Goal: Transaction & Acquisition: Purchase product/service

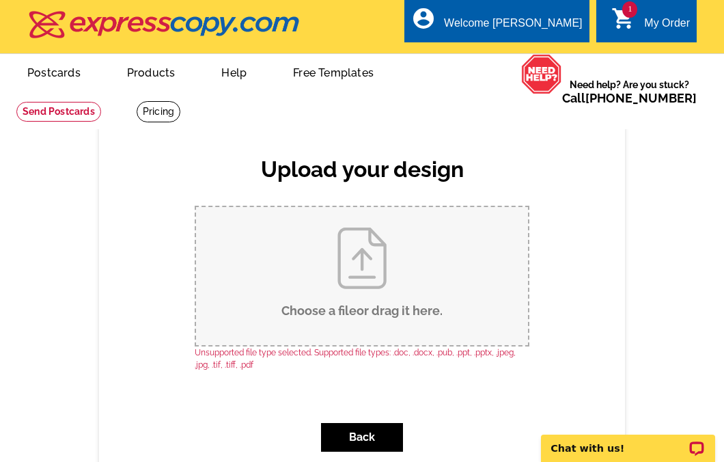
click at [365, 267] on input "Choose a file or drag it here ." at bounding box center [362, 276] width 332 height 138
type input "C:\fakepath\JIT Coming Soon.pdf"
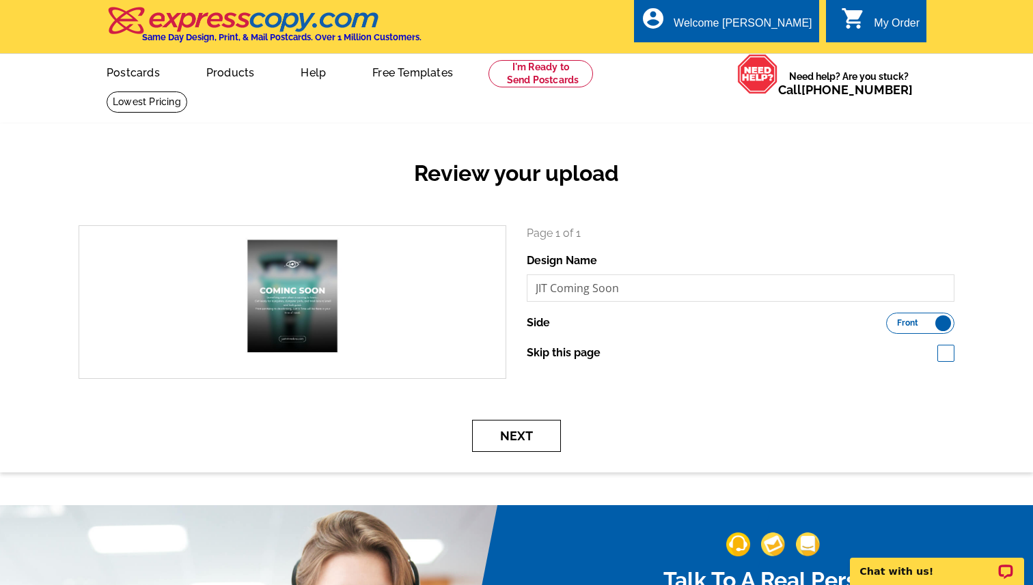
click at [532, 437] on button "Next" at bounding box center [516, 436] width 89 height 32
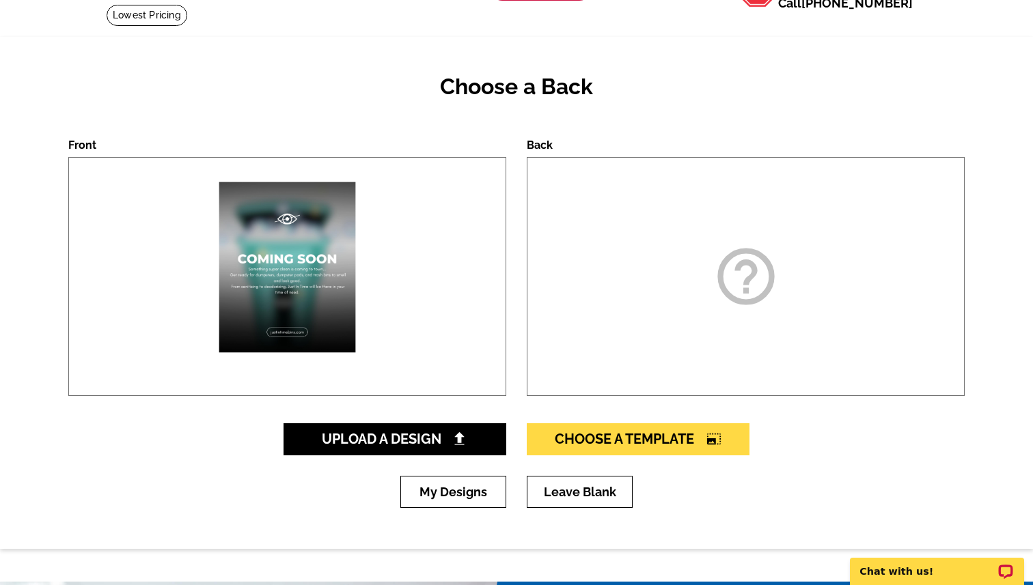
scroll to position [91, 0]
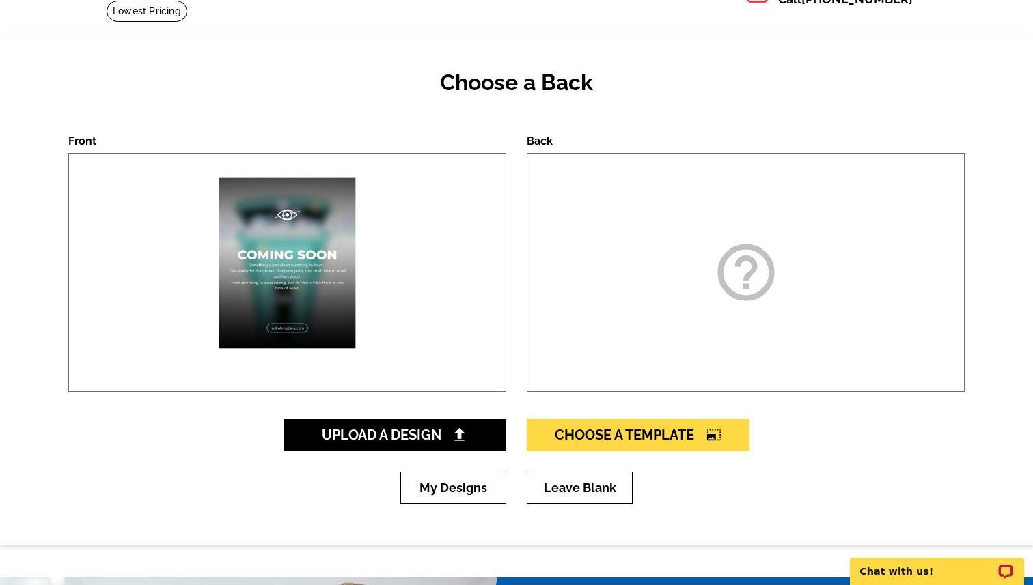
click at [316, 284] on img at bounding box center [287, 273] width 185 height 238
click at [684, 438] on span "Choose A Template photo_size_select_large" at bounding box center [638, 435] width 167 height 16
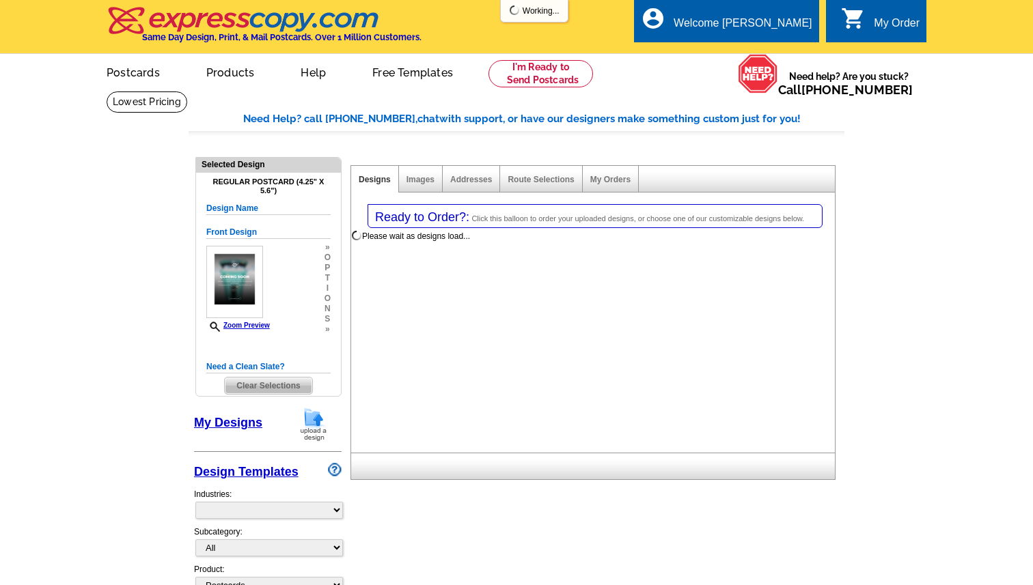
select select "1"
select select "back"
select select "785"
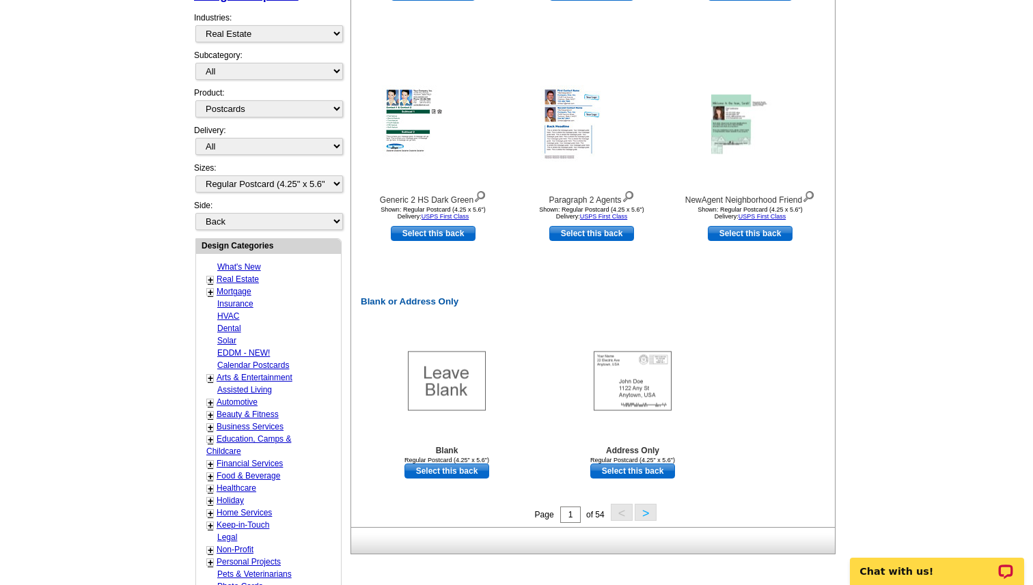
scroll to position [481, 0]
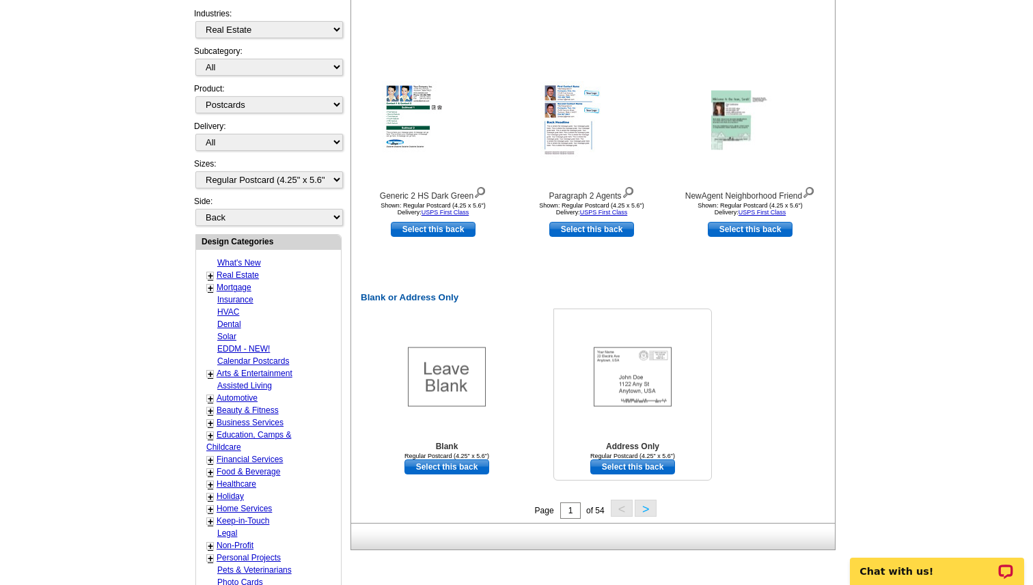
click at [628, 466] on link "Select this back" at bounding box center [632, 467] width 85 height 15
select select "front"
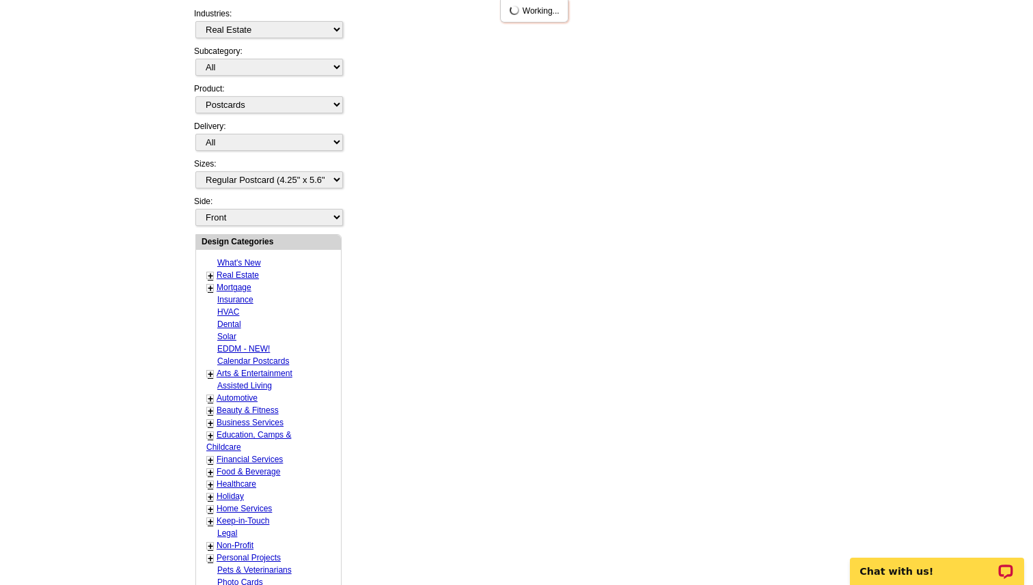
scroll to position [0, 0]
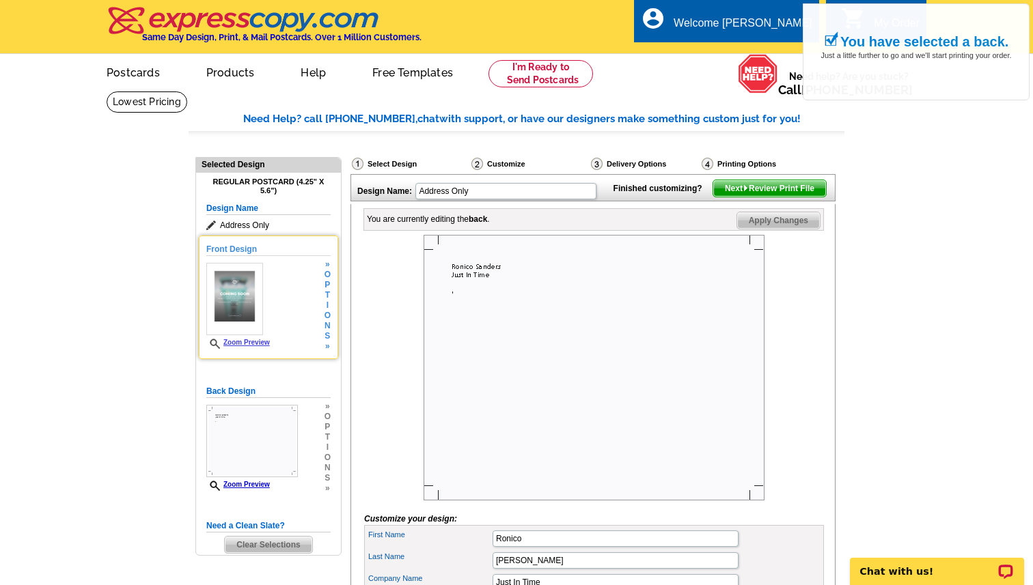
click at [269, 342] on link "Zoom Preview" at bounding box center [238, 343] width 64 height 8
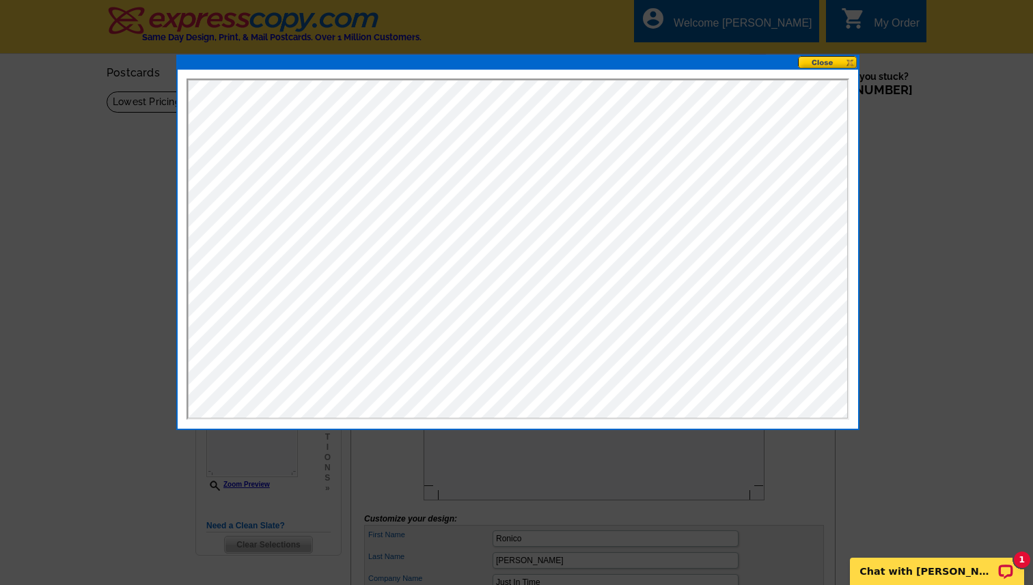
click at [818, 64] on button at bounding box center [828, 62] width 60 height 13
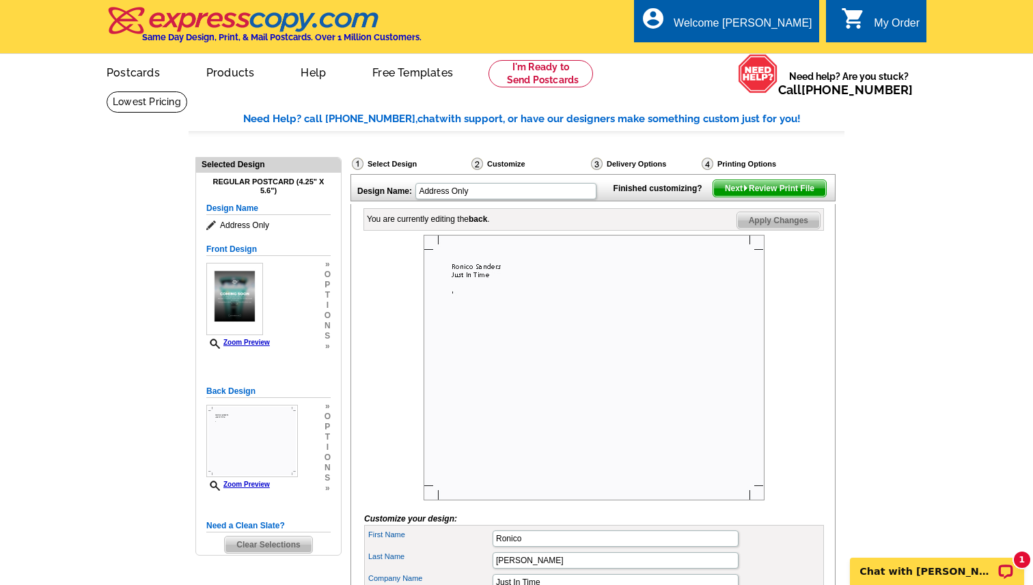
click at [496, 288] on img at bounding box center [593, 368] width 341 height 266
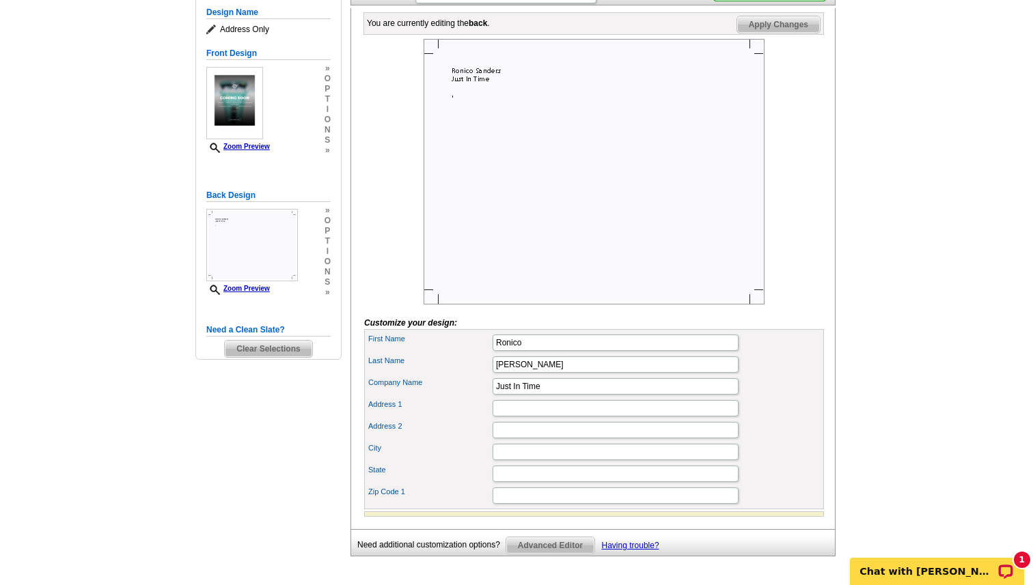
scroll to position [219, 0]
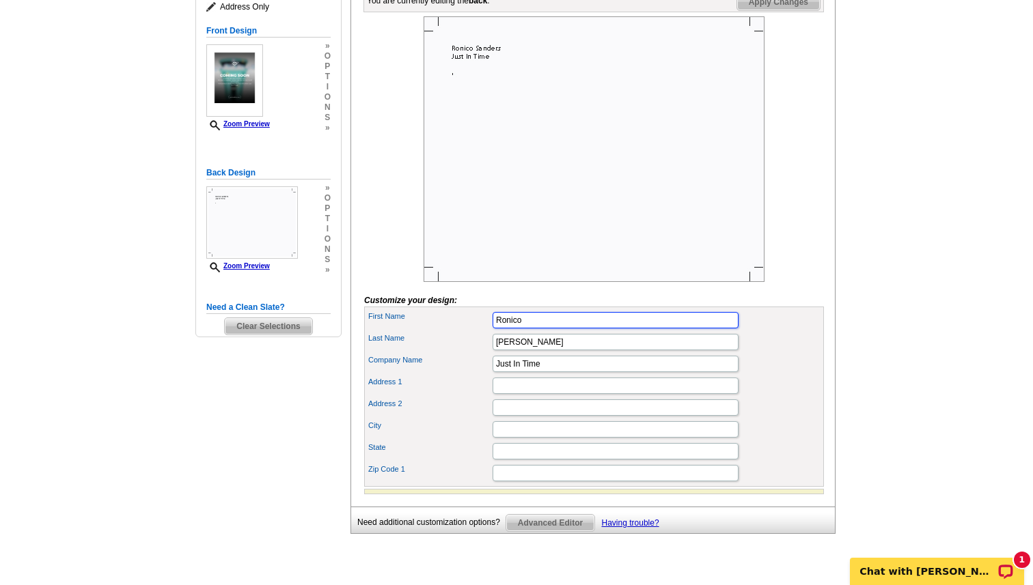
click at [533, 329] on input "Ronico" at bounding box center [615, 320] width 246 height 16
type input "R"
type input "Ke'Shawn"
click at [802, 353] on div "Last Name Sanders" at bounding box center [594, 342] width 454 height 22
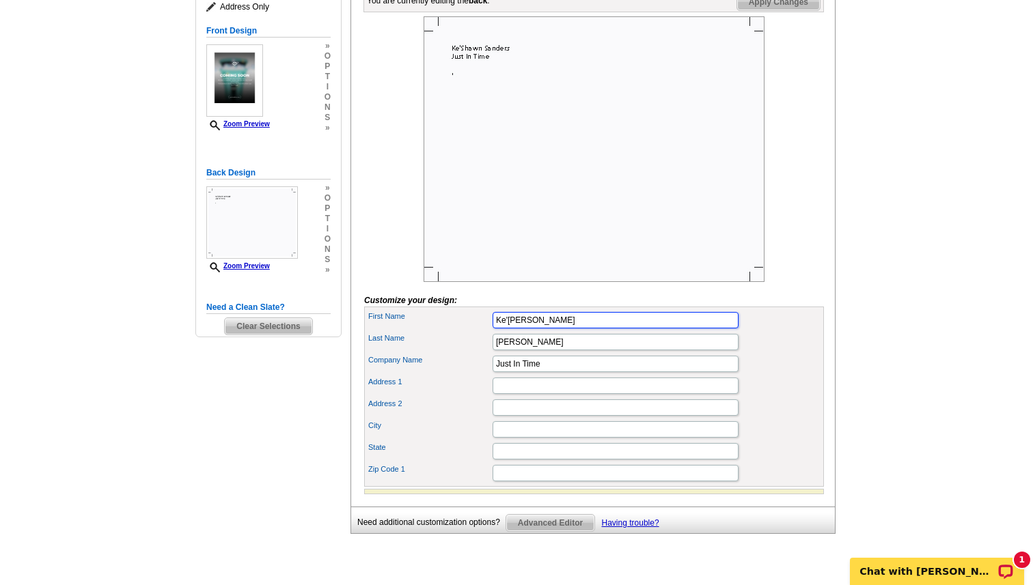
click at [603, 329] on input "Ke'Shawn" at bounding box center [615, 320] width 246 height 16
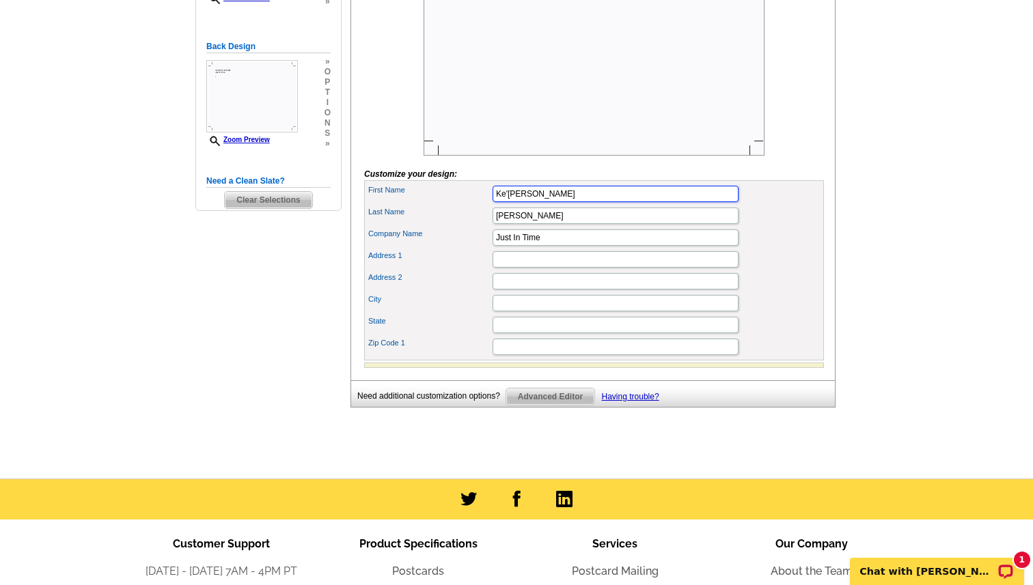
scroll to position [371, 0]
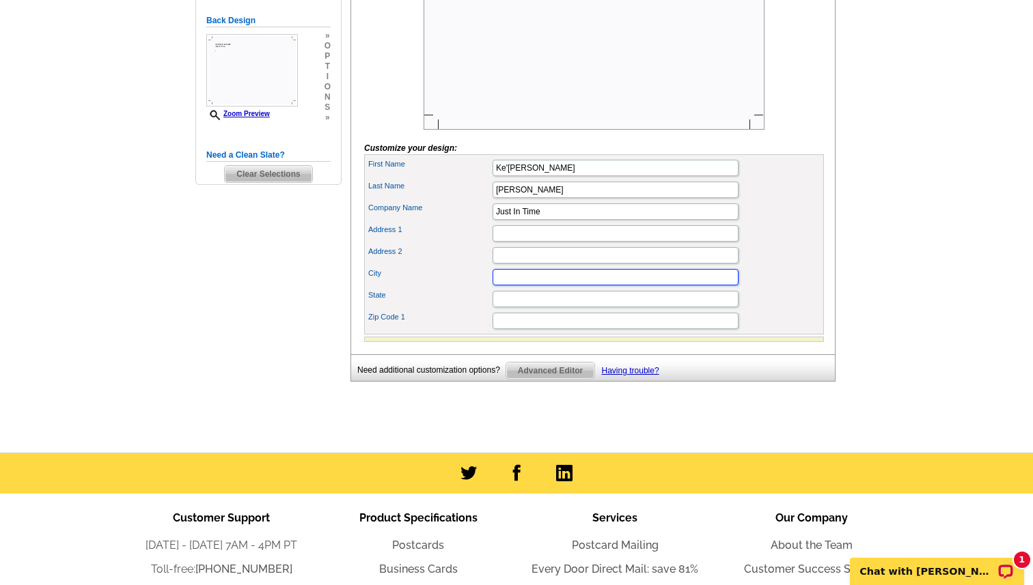
click at [594, 285] on input "City" at bounding box center [615, 277] width 246 height 16
type input "Concord"
click at [512, 307] on input "State" at bounding box center [615, 299] width 246 height 16
type input "NC"
click at [500, 329] on input "Zip Code 1" at bounding box center [615, 321] width 246 height 16
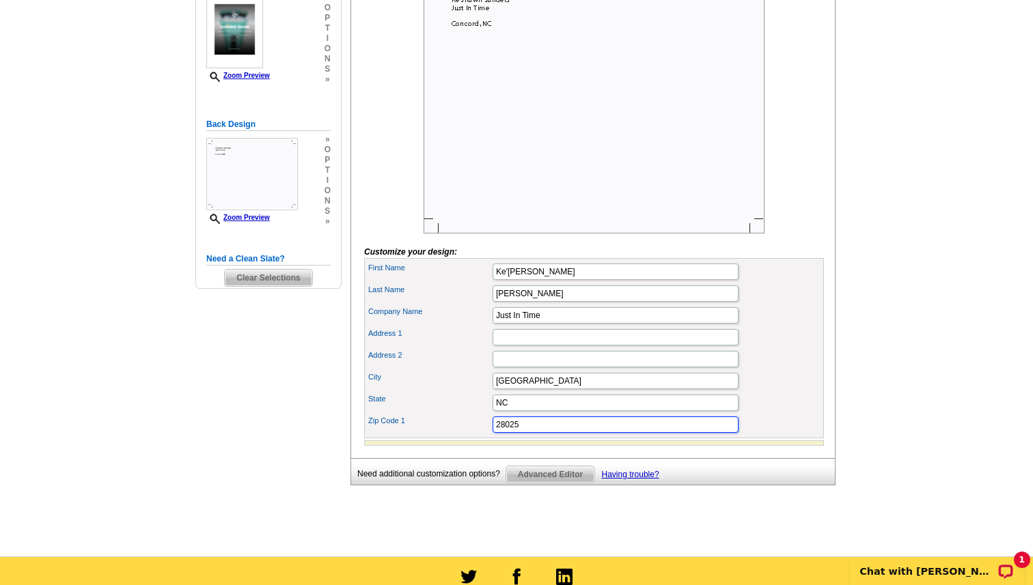
scroll to position [251, 0]
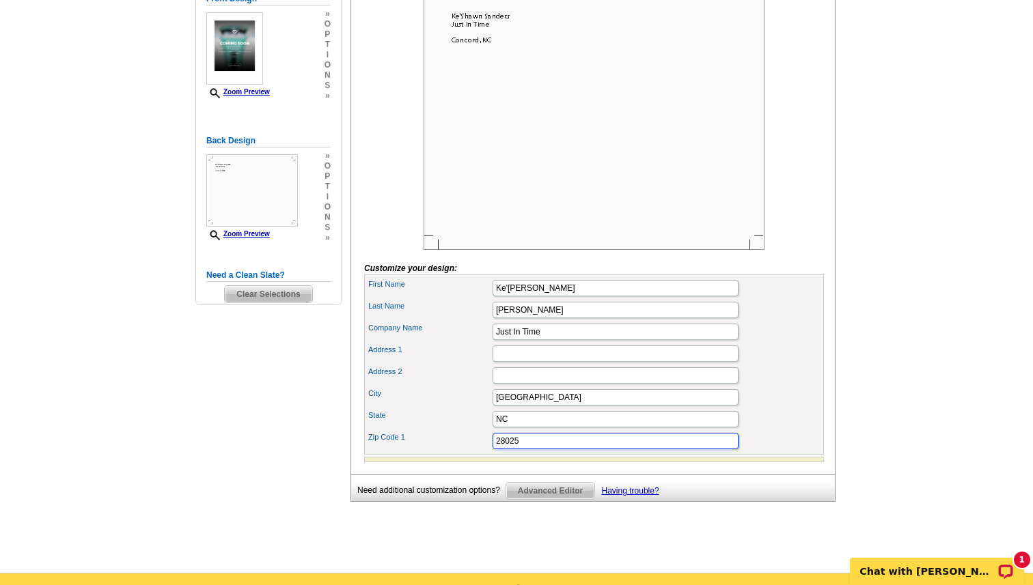
type input "28025"
click at [545, 296] on input "Ke'Shawn" at bounding box center [615, 288] width 246 height 16
type input "K"
type input "J.I.T. of Concord Inc."
click at [781, 343] on div "Company Name Just In Time" at bounding box center [594, 332] width 454 height 22
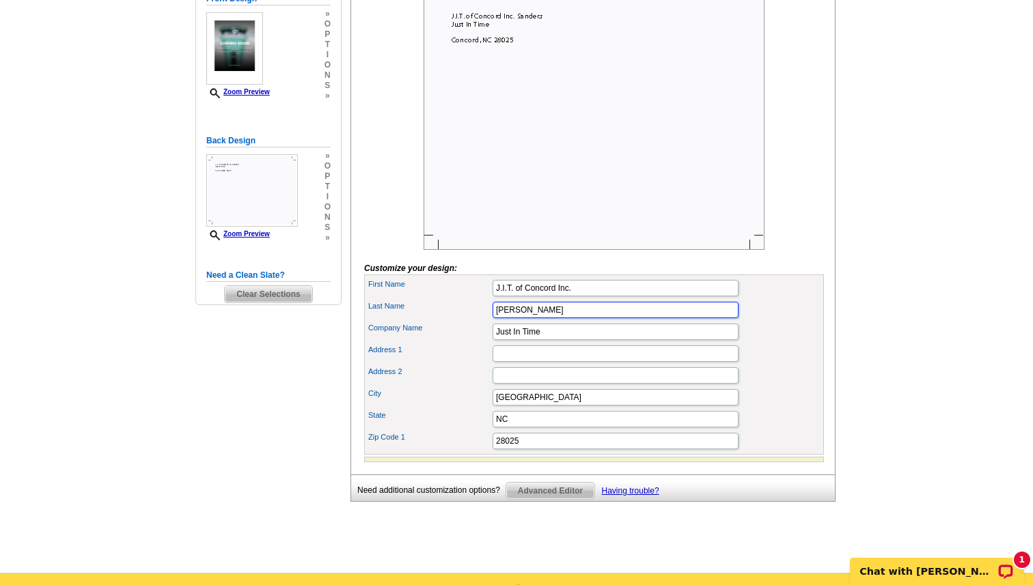
click at [617, 318] on input "Sanders" at bounding box center [615, 310] width 246 height 16
type input "S"
click at [582, 296] on input "J.I.T. of Concord Inc." at bounding box center [615, 288] width 246 height 16
type input "J"
type input "Just In Time"
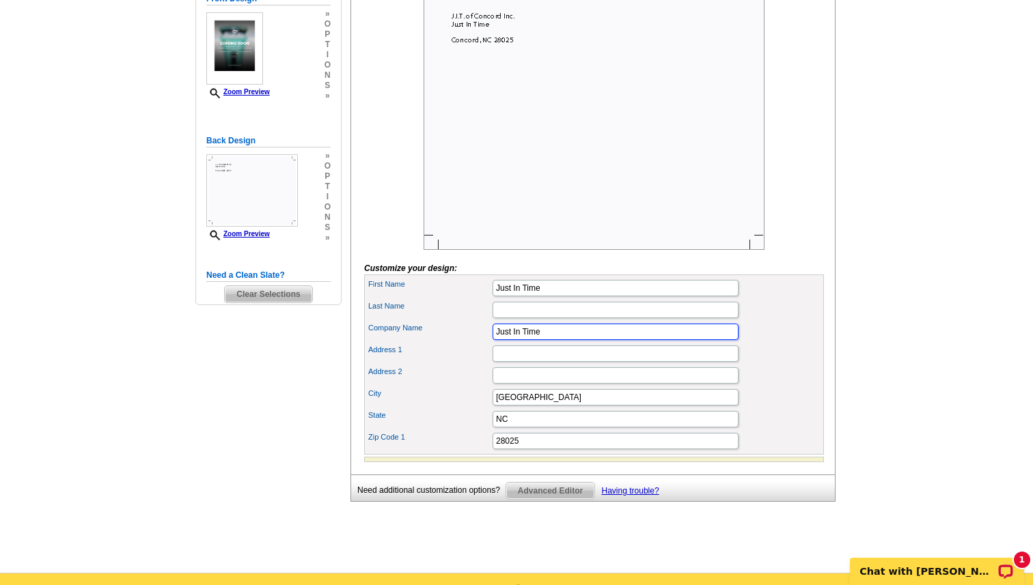
click at [567, 340] on input "Just In Time" at bounding box center [615, 332] width 246 height 16
type input "J.I.T. of Concord Inc."
click at [831, 230] on div "You are currently editing the back . Customize Back Apply Changes Customize you…" at bounding box center [592, 214] width 485 height 521
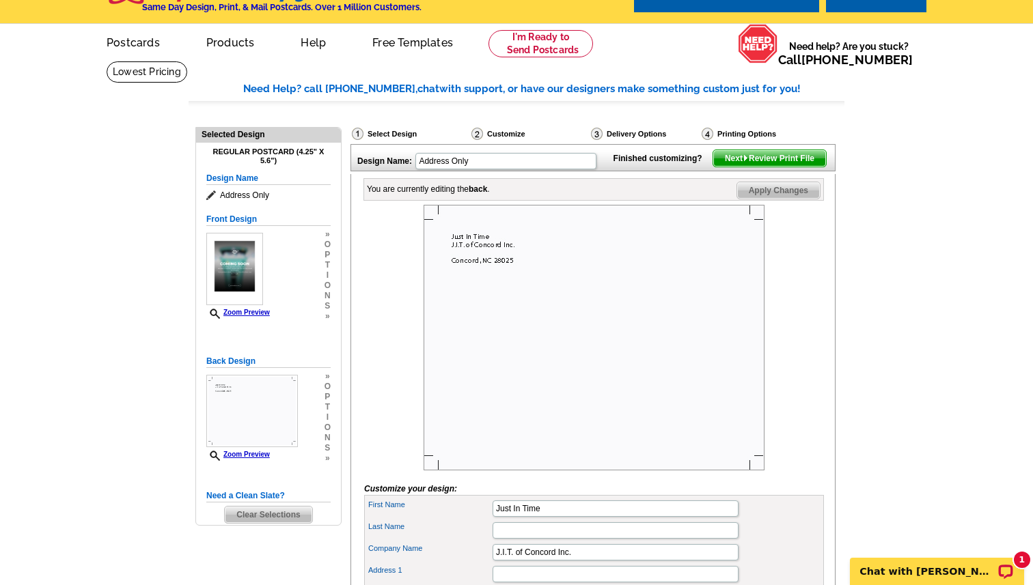
scroll to position [0, 0]
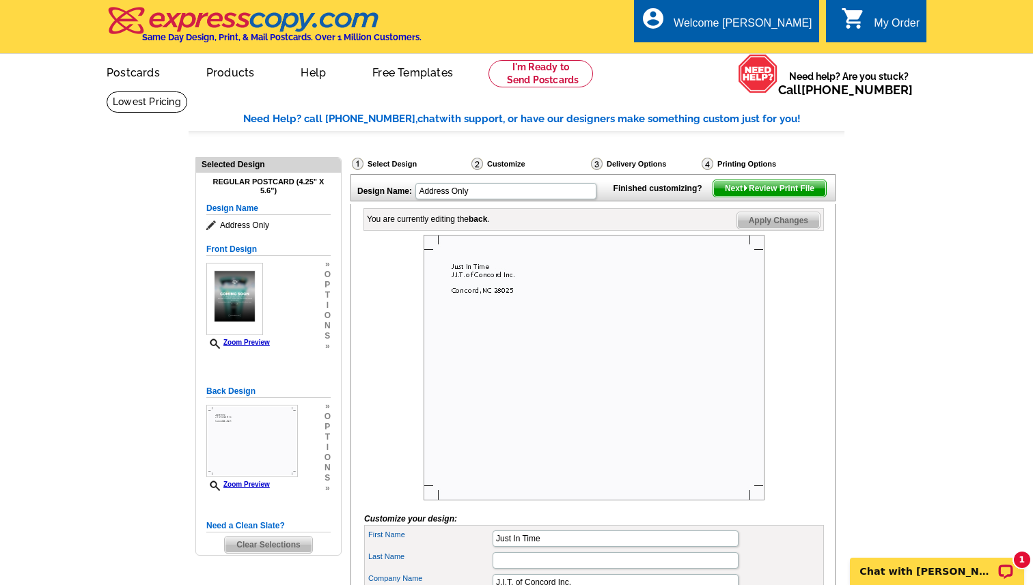
click at [785, 229] on span "Apply Changes" at bounding box center [778, 220] width 83 height 16
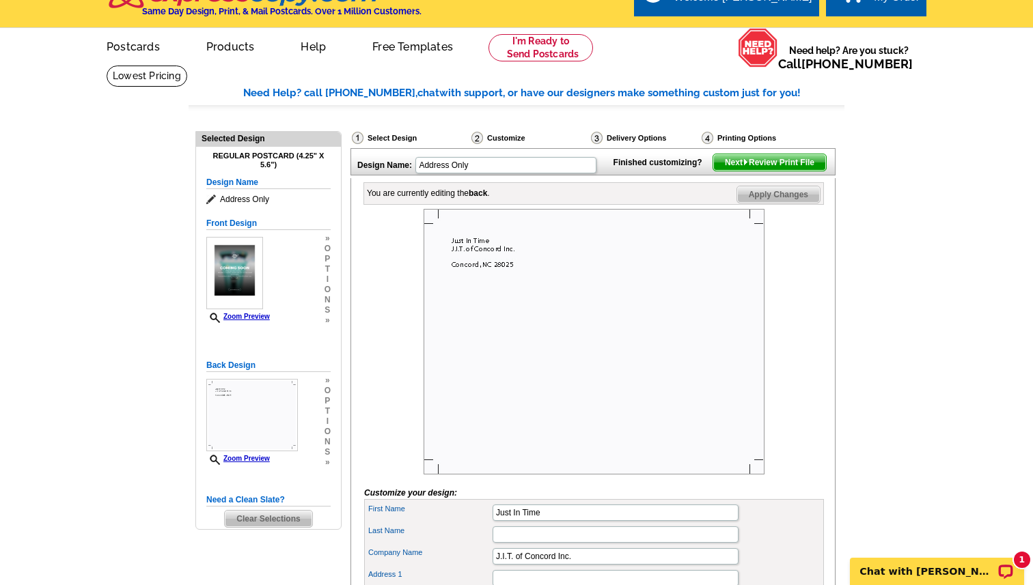
scroll to position [15, 0]
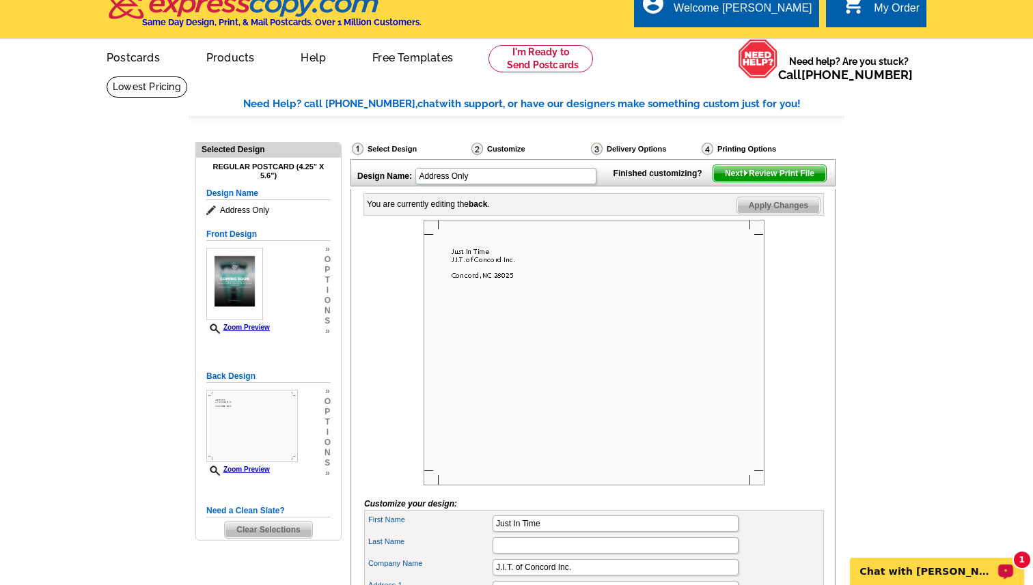
click at [912, 572] on p "Chat with [PERSON_NAME]" at bounding box center [927, 571] width 135 height 11
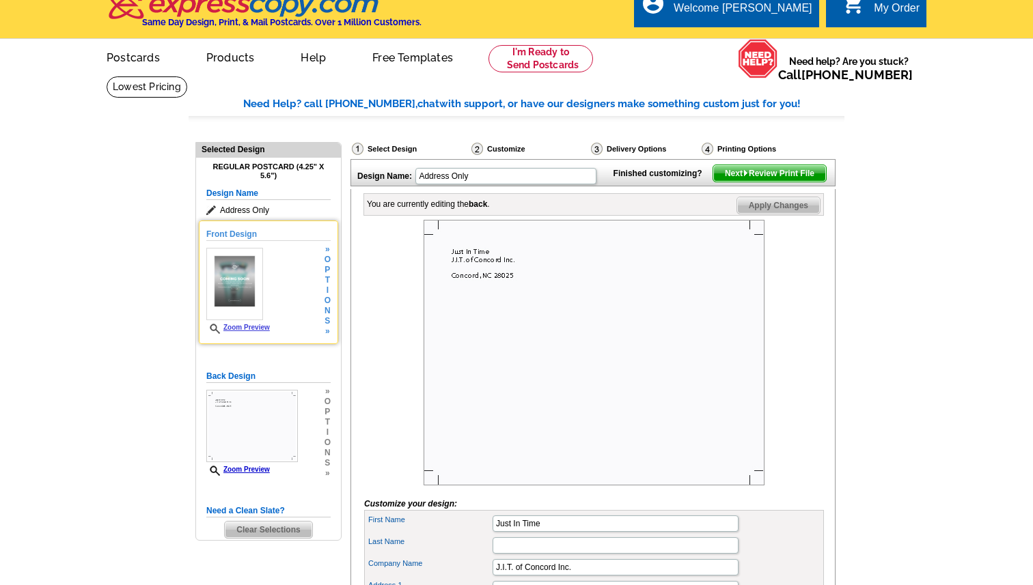
click at [257, 290] on img at bounding box center [234, 284] width 57 height 72
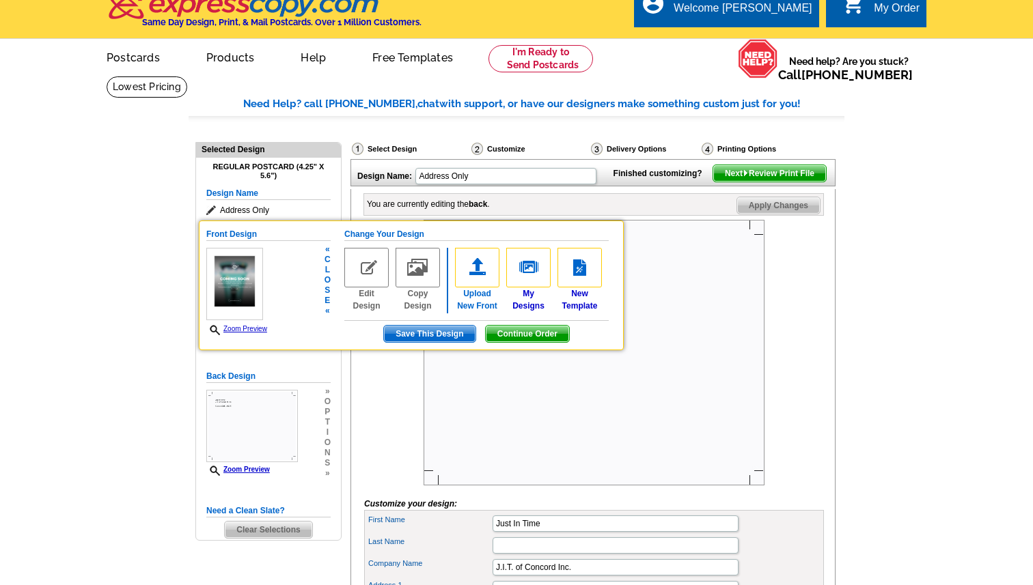
click at [486, 260] on img at bounding box center [477, 268] width 44 height 40
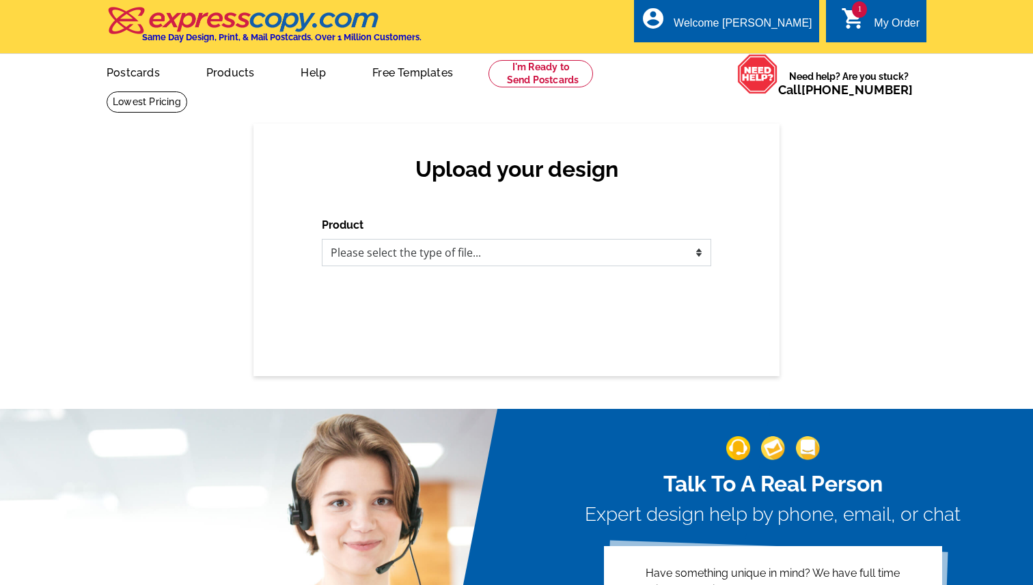
click at [616, 253] on select "Please select the type of file... Postcards Business Cards Letters and flyers G…" at bounding box center [516, 252] width 389 height 27
select select "1"
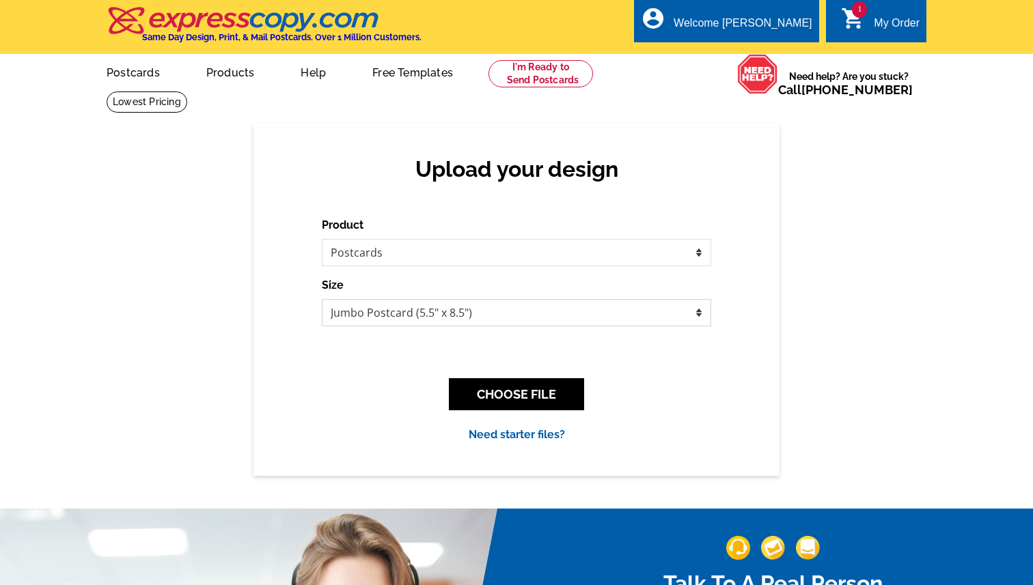
click at [665, 310] on select "Jumbo Postcard (5.5" x 8.5") Regular Postcard (4.25" x 5.6") Panoramic Postcard…" at bounding box center [516, 312] width 389 height 27
click at [544, 396] on button "CHOOSE FILE" at bounding box center [516, 394] width 135 height 32
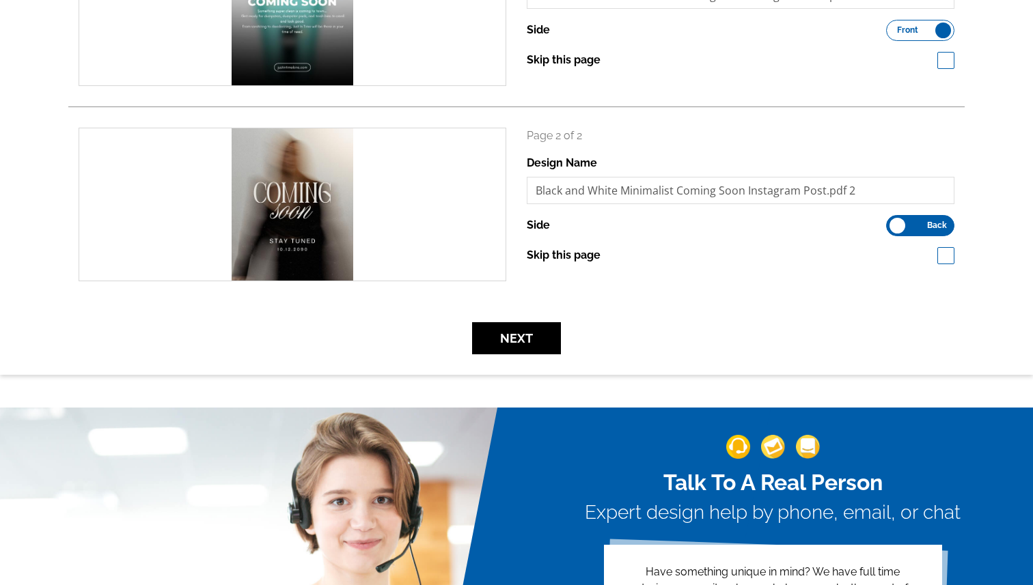
scroll to position [291, 0]
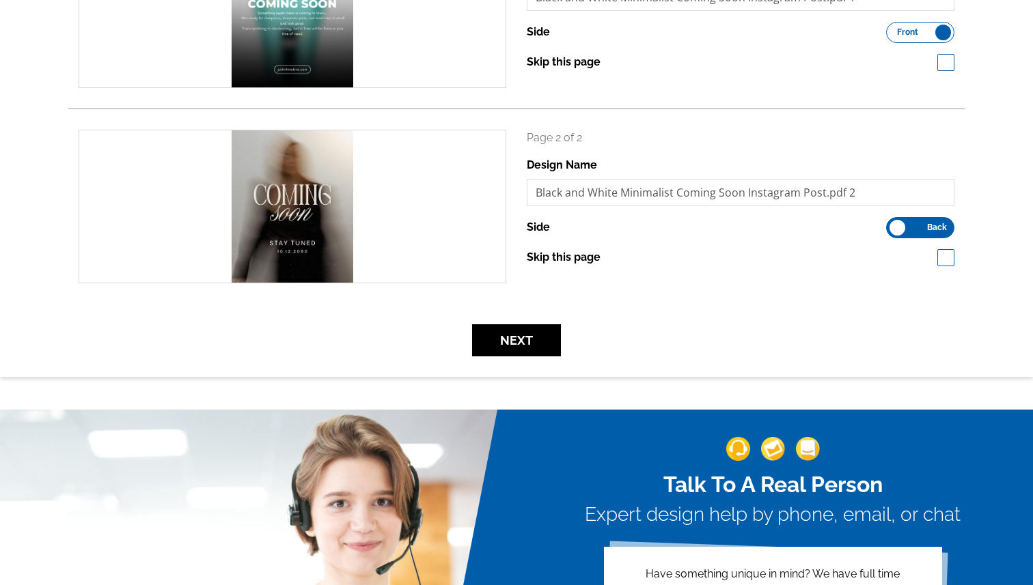
click at [948, 257] on span at bounding box center [945, 257] width 17 height 17
checkbox input "true"
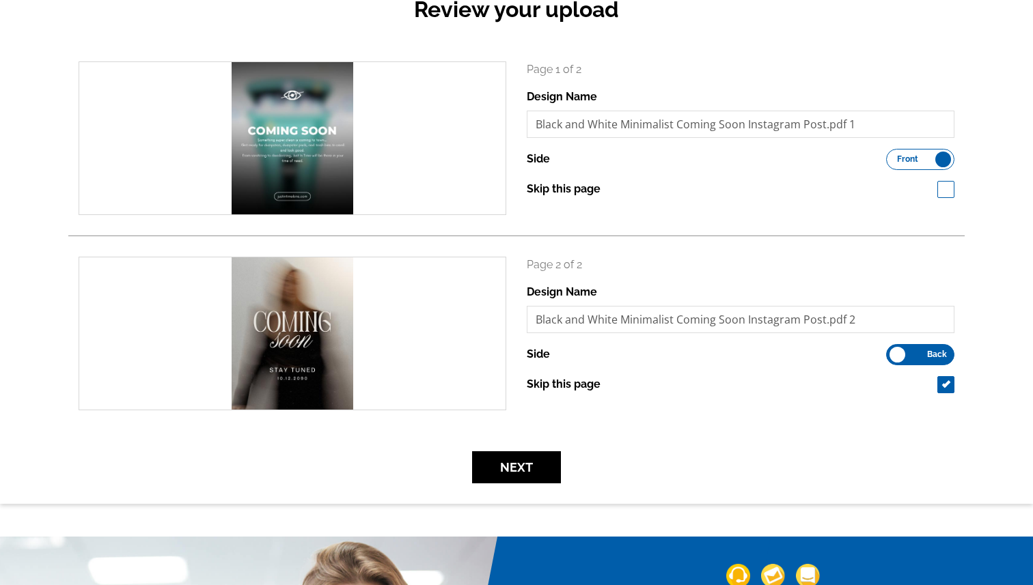
scroll to position [357, 0]
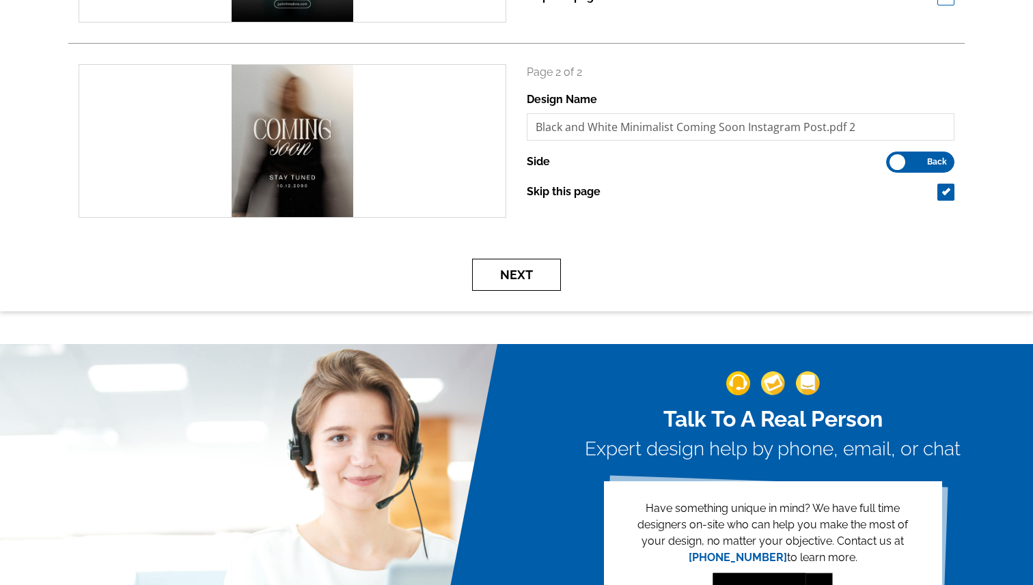
click at [538, 279] on button "Next" at bounding box center [516, 275] width 89 height 32
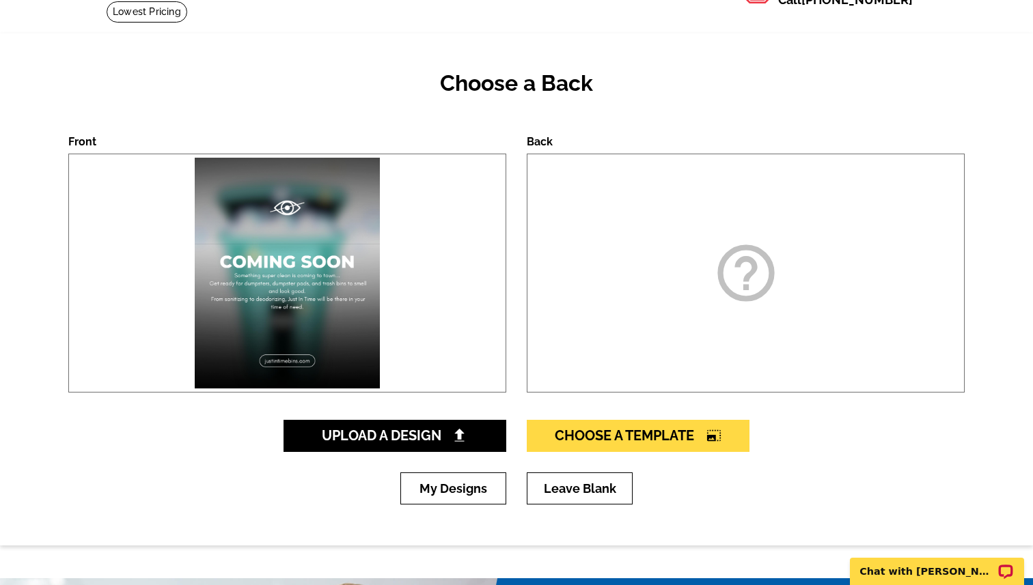
scroll to position [100, 0]
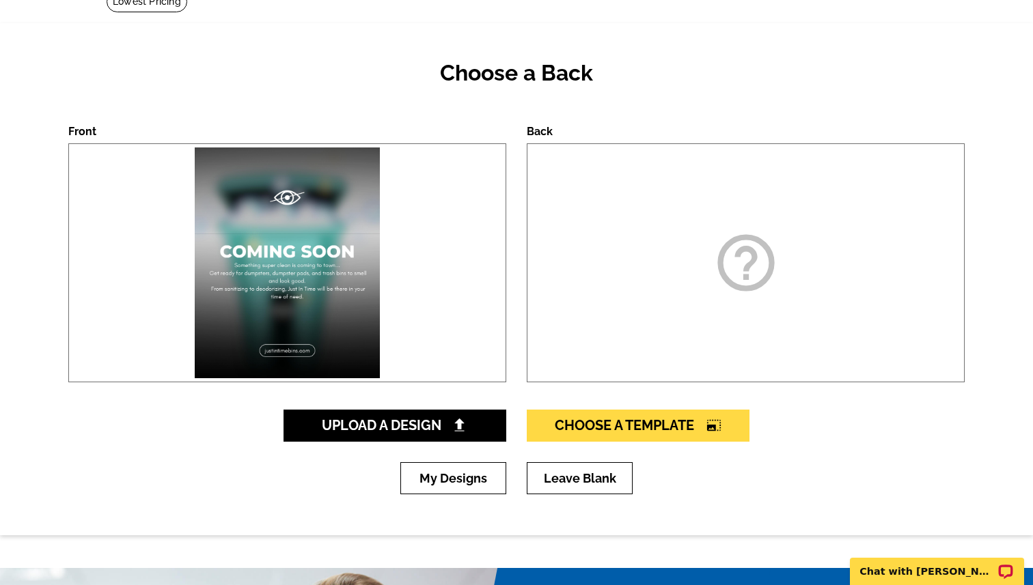
click at [686, 294] on div "help_outline" at bounding box center [746, 262] width 438 height 239
click at [678, 421] on span "Choose A Template photo_size_select_large" at bounding box center [638, 425] width 167 height 16
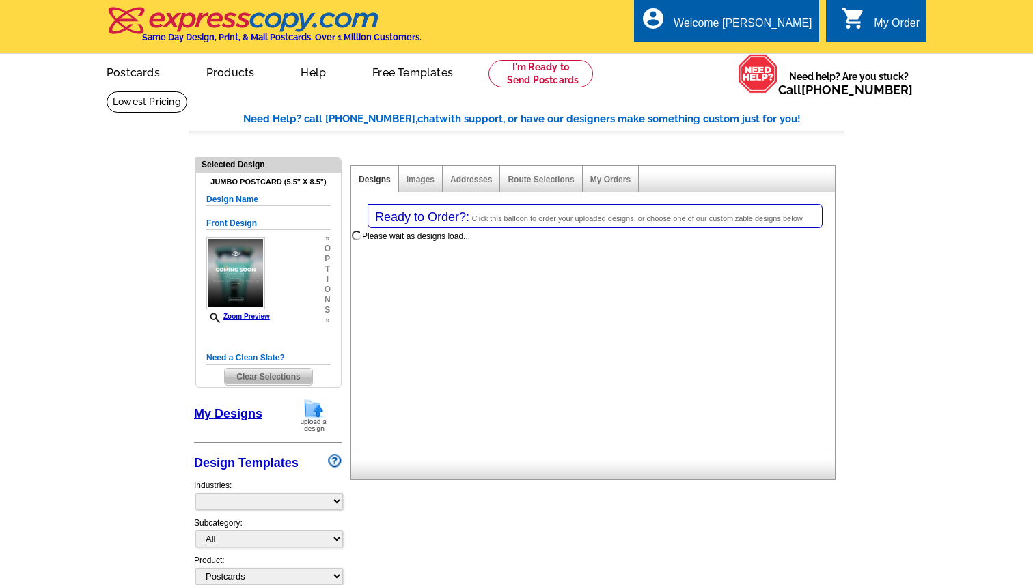
select select "1"
select select "2"
select select "back"
select select "785"
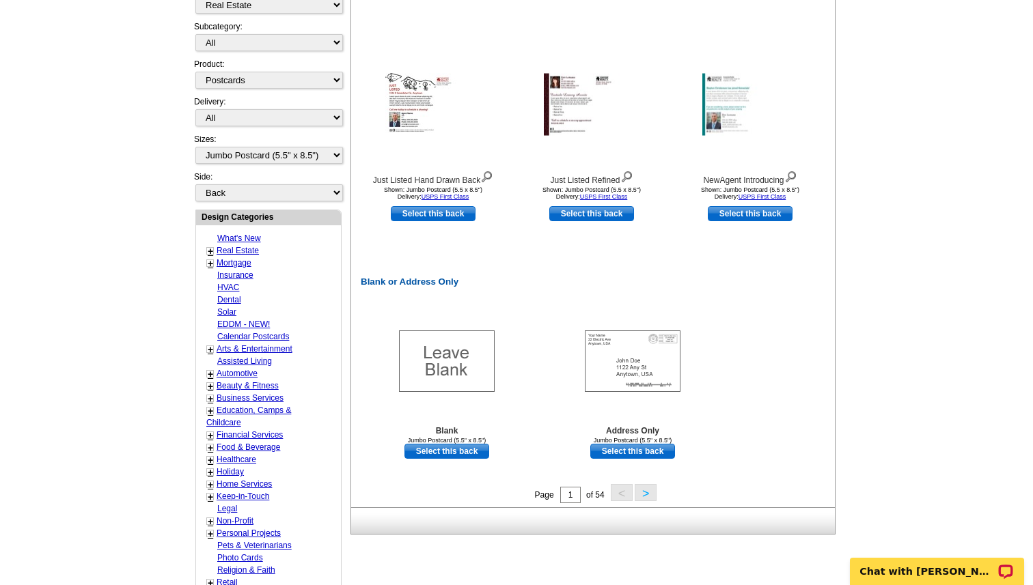
scroll to position [499, 0]
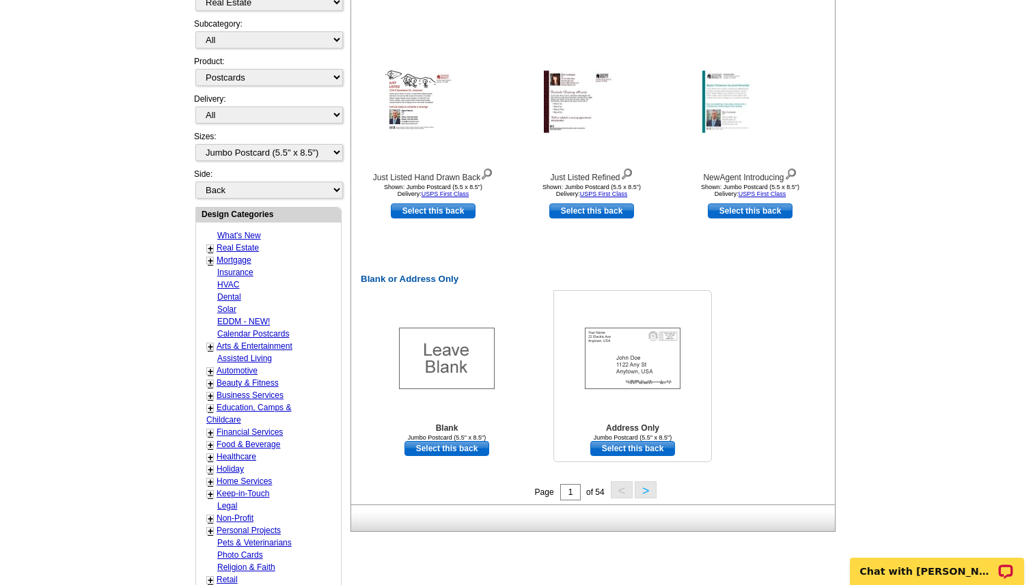
click at [647, 450] on link "Select this back" at bounding box center [632, 448] width 85 height 15
select select "front"
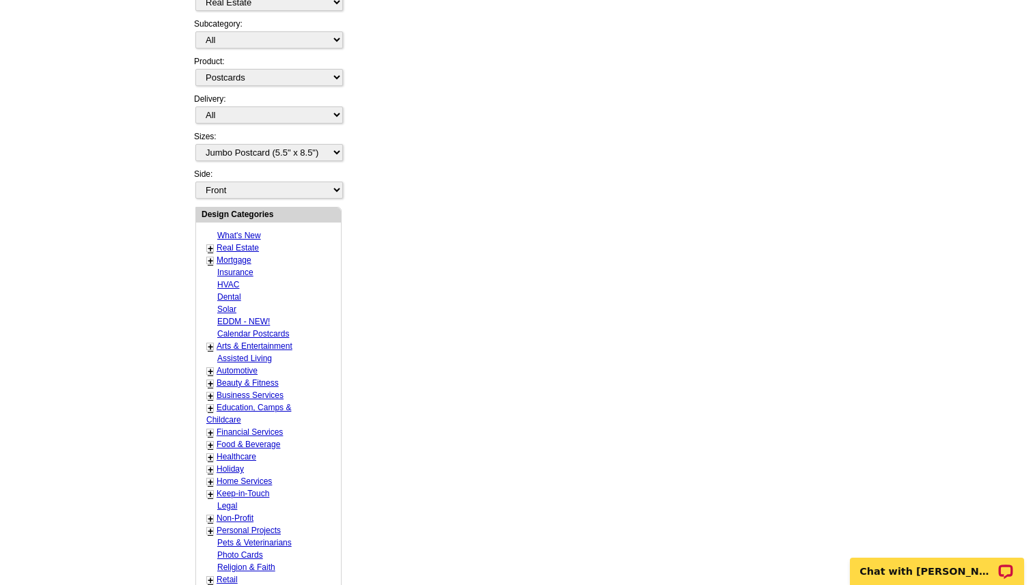
scroll to position [0, 0]
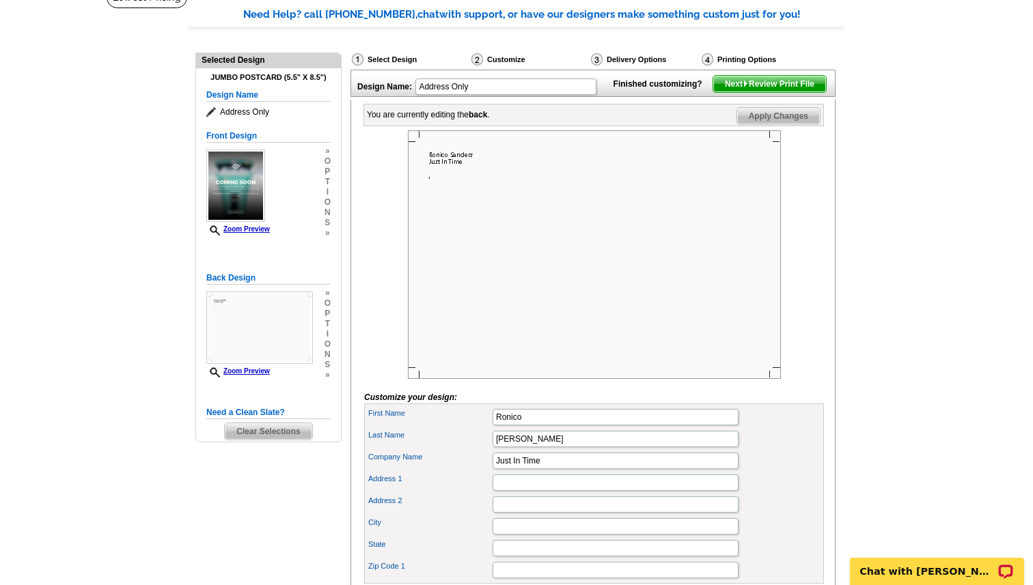
scroll to position [128, 0]
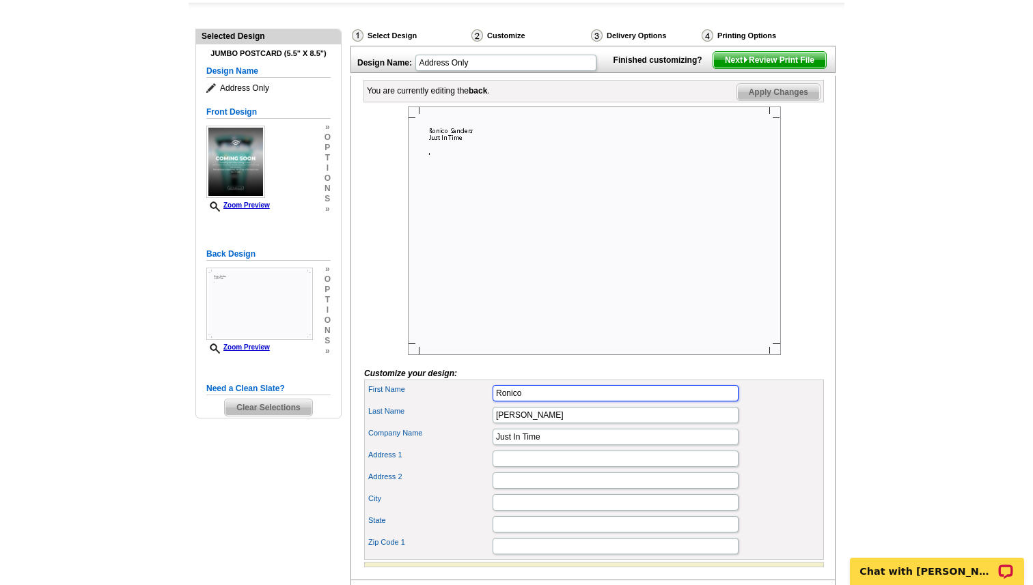
click at [591, 402] on input "Ronico" at bounding box center [615, 393] width 246 height 16
type input "R"
type input "j"
type input "Just In Time"
click at [573, 423] on input "Sanders" at bounding box center [615, 415] width 246 height 16
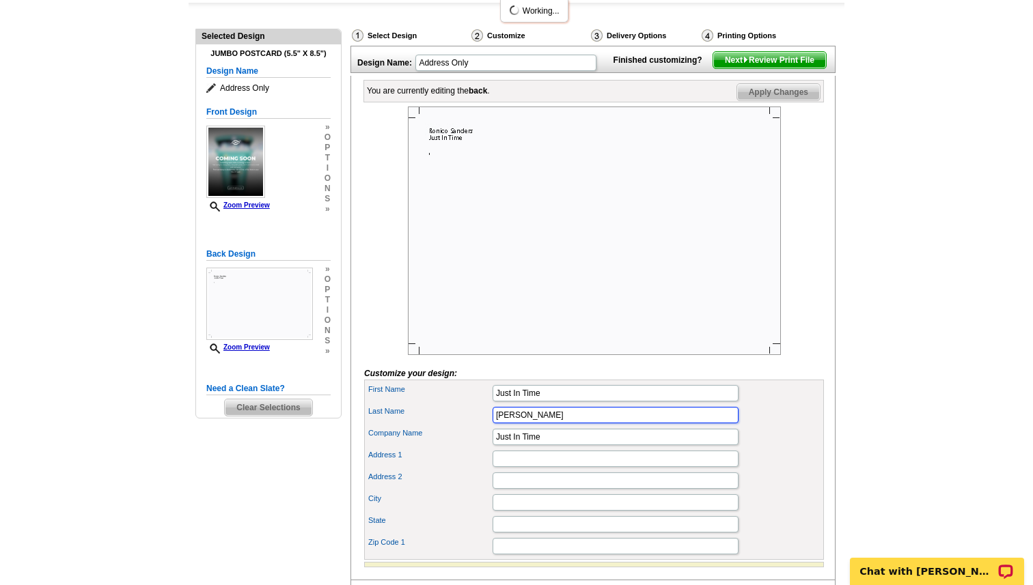
scroll to position [0, 0]
type input "S"
click at [571, 445] on input "Just In Time" at bounding box center [615, 437] width 246 height 16
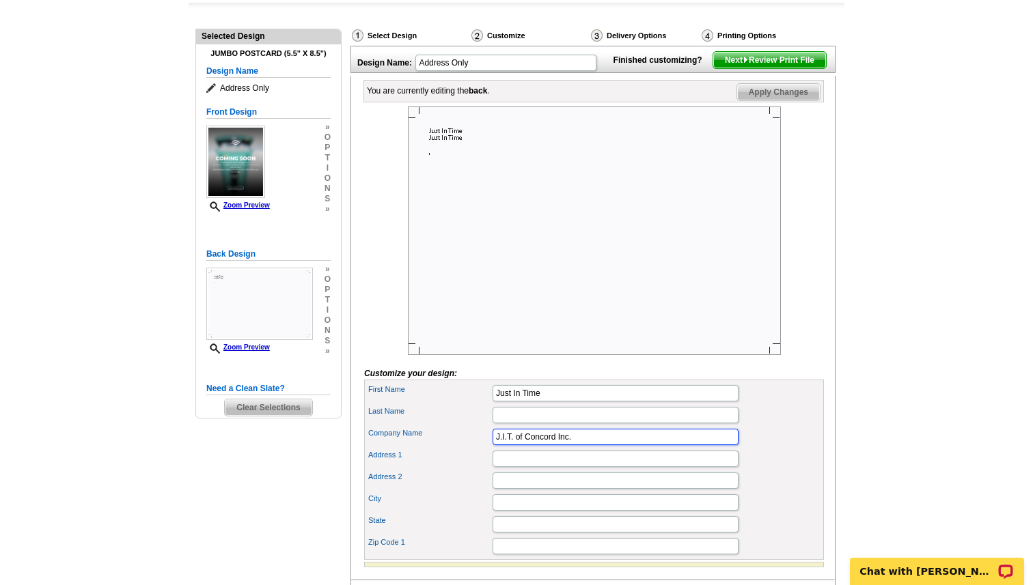
type input "J.I.T. of Concord Inc."
click at [813, 426] on div "Last Name" at bounding box center [594, 415] width 454 height 22
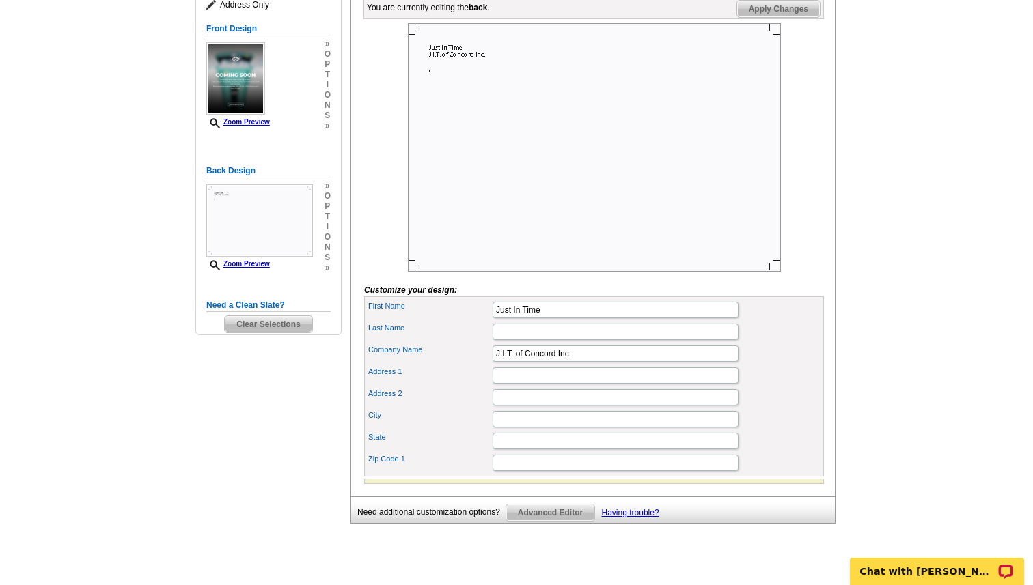
scroll to position [243, 0]
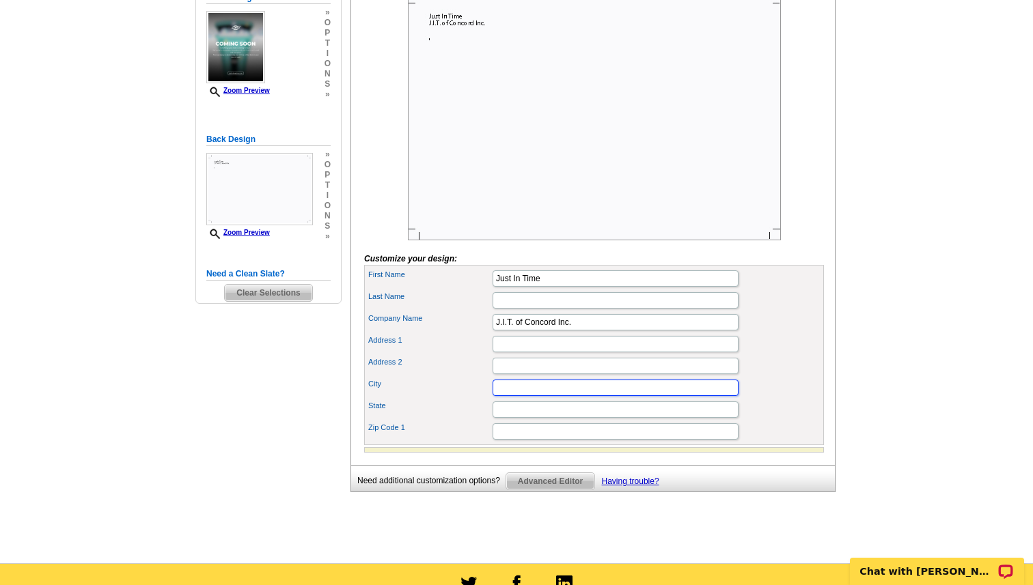
click at [589, 396] on input "City" at bounding box center [615, 388] width 246 height 16
type input "Concord"
click at [510, 418] on input "State" at bounding box center [615, 410] width 246 height 16
type input "NC"
click at [540, 440] on input "Zip Code 1" at bounding box center [615, 431] width 246 height 16
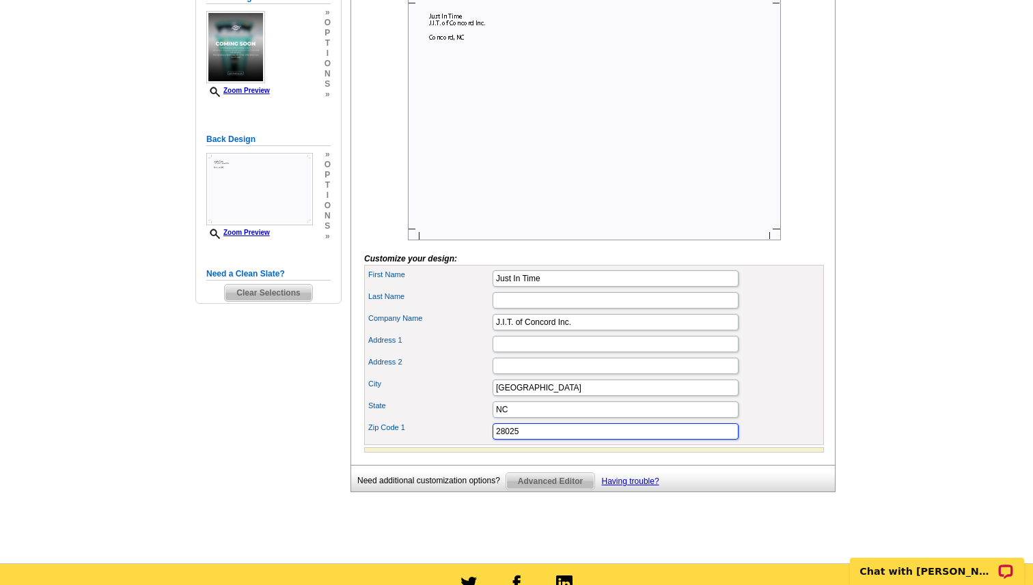
type input "28025"
click at [828, 391] on div "You are currently editing the back . Customize Back Apply Changes Customize you…" at bounding box center [592, 213] width 485 height 504
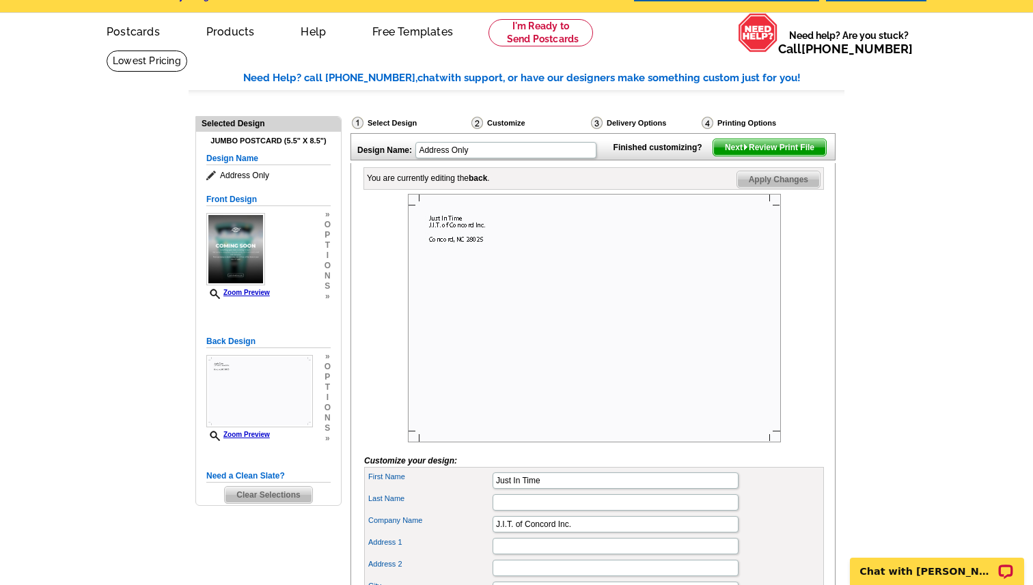
scroll to position [40, 0]
click at [796, 189] on span "Apply Changes" at bounding box center [778, 180] width 83 height 16
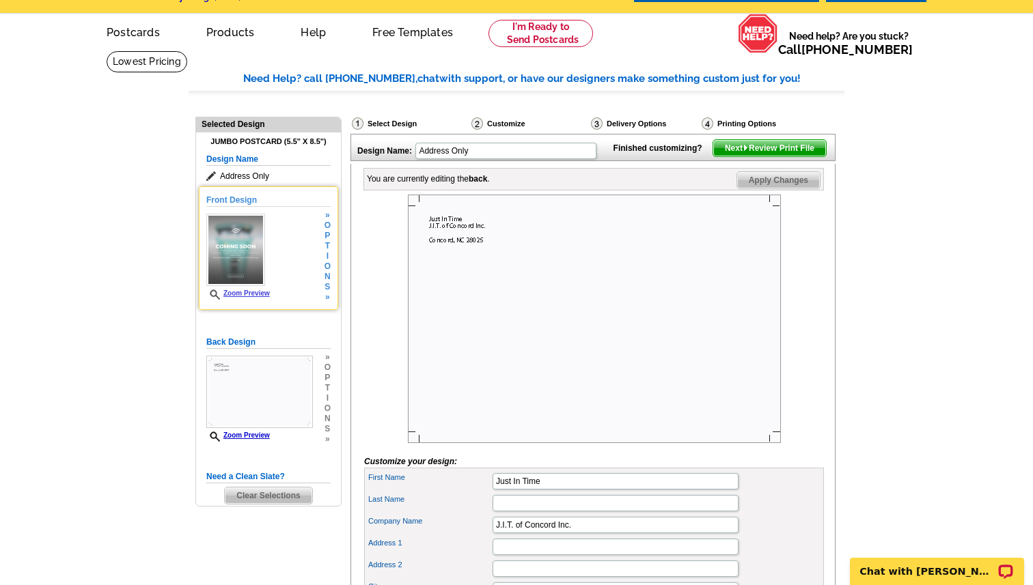
click at [251, 256] on img at bounding box center [235, 250] width 59 height 72
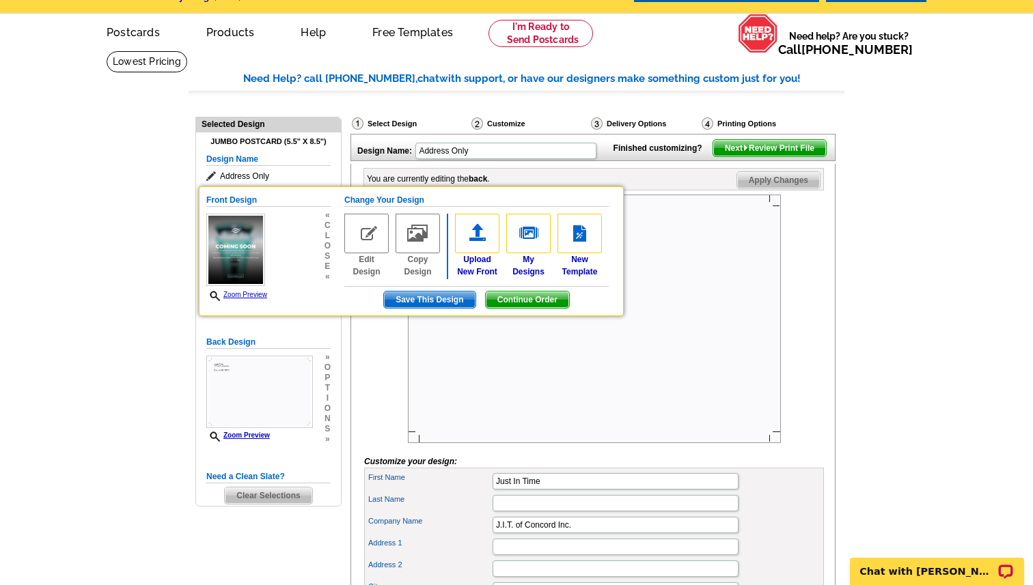
click at [935, 290] on main "Need Help? call 800-260-5887, chat with support, or have our designers make som…" at bounding box center [516, 409] width 1033 height 716
click at [741, 156] on span "Next Review Print File" at bounding box center [769, 148] width 113 height 16
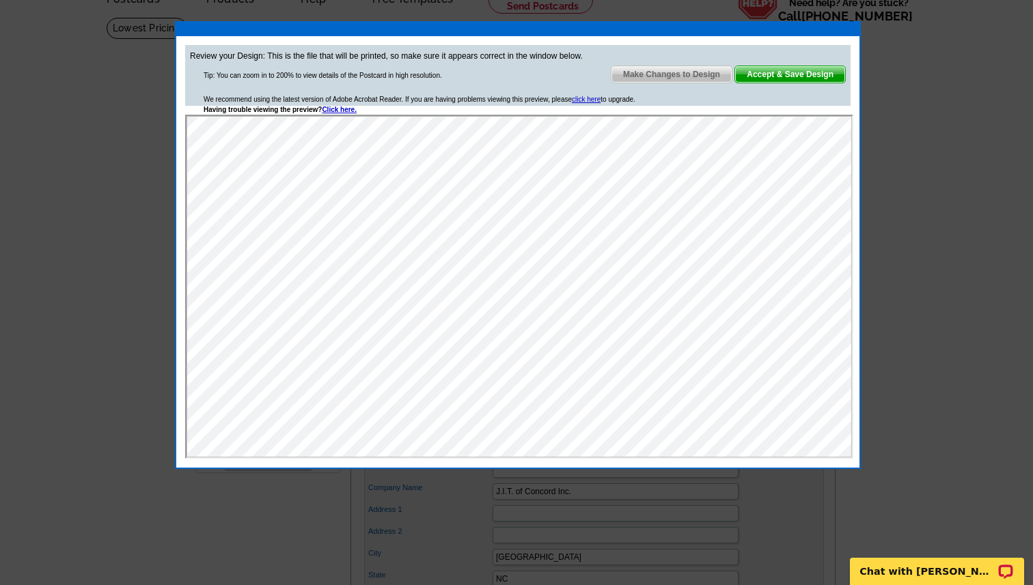
scroll to position [77, 0]
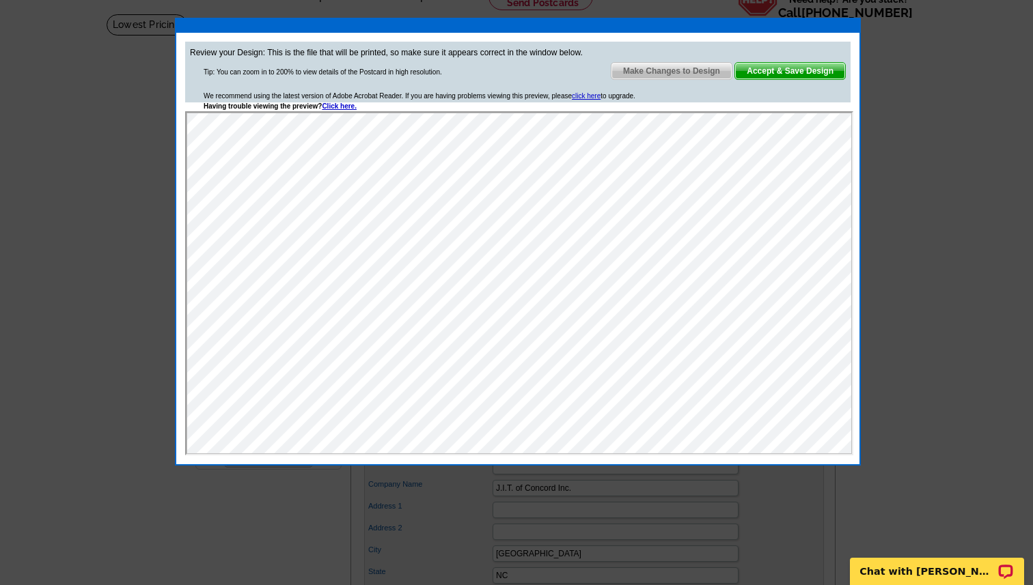
click at [921, 258] on div at bounding box center [516, 254] width 1033 height 662
click at [715, 75] on span "Make Changes to Design" at bounding box center [671, 71] width 120 height 16
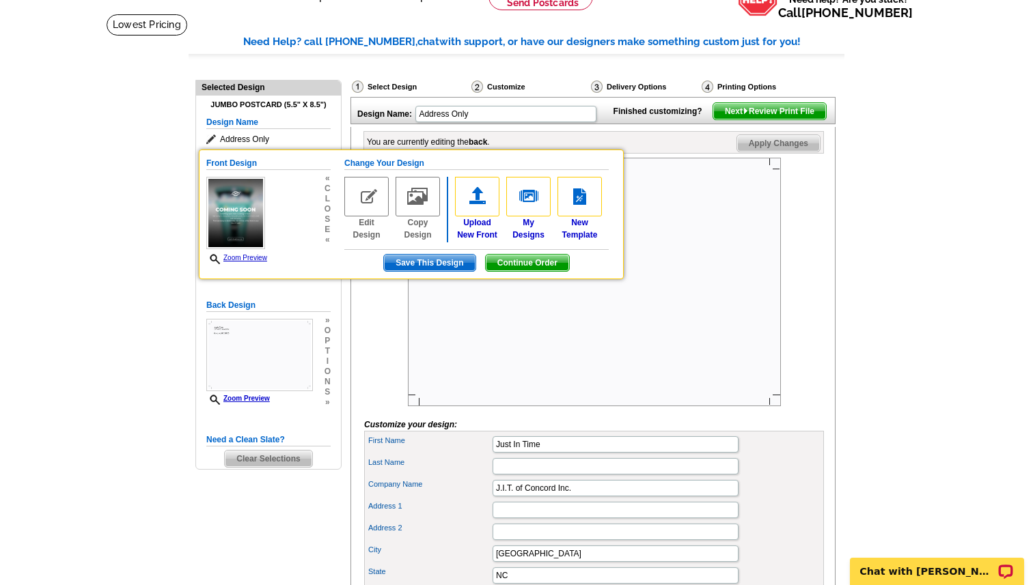
click at [859, 290] on main "Need Help? call 800-260-5887, chat with support, or have our designers make som…" at bounding box center [516, 372] width 1033 height 716
click at [431, 264] on span "Save This Design" at bounding box center [429, 263] width 91 height 16
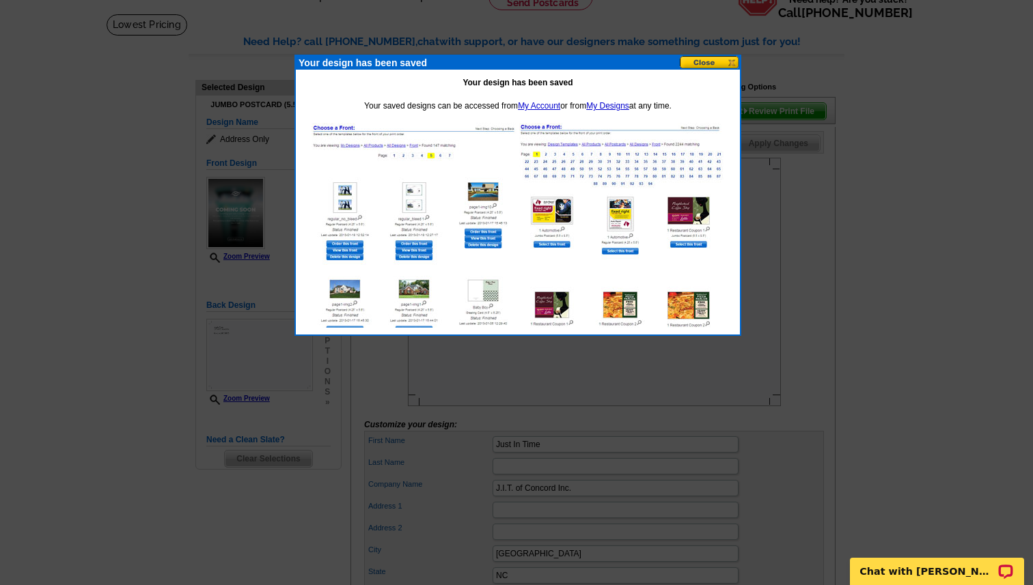
click at [704, 65] on button at bounding box center [710, 62] width 60 height 13
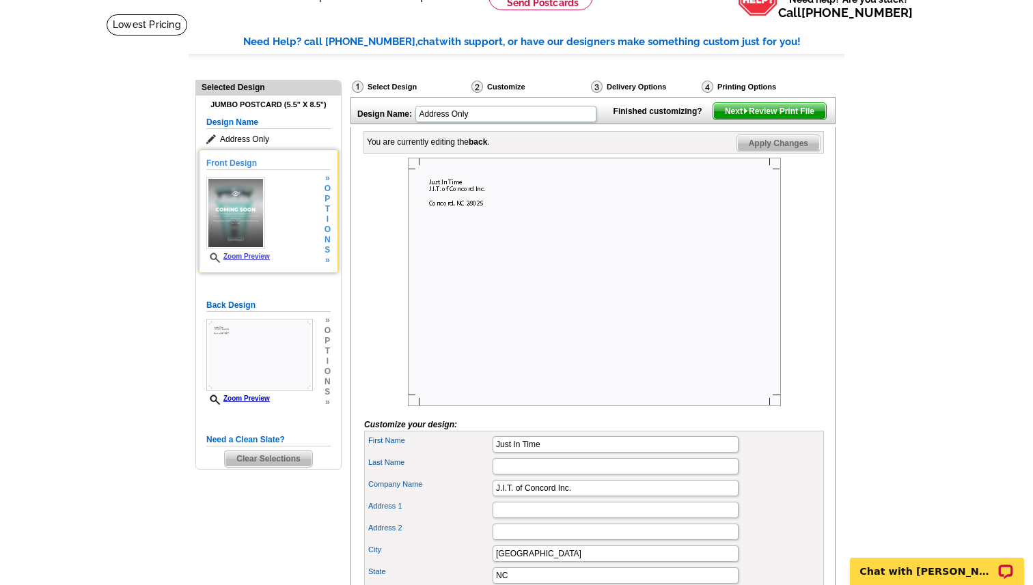
click at [248, 163] on h5 "Front Design" at bounding box center [268, 163] width 124 height 13
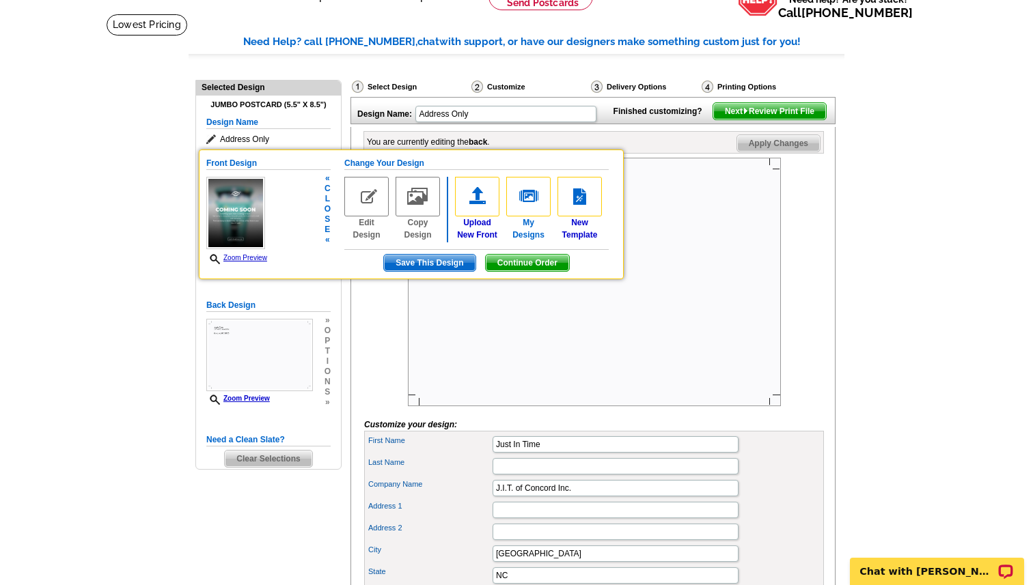
click at [531, 202] on img at bounding box center [528, 197] width 44 height 40
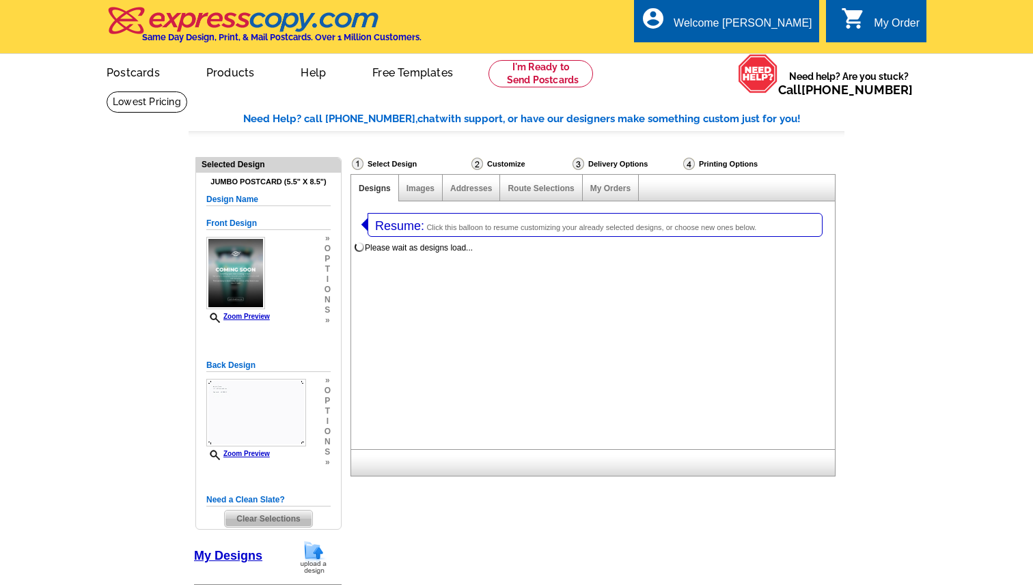
select select "1"
select select "2"
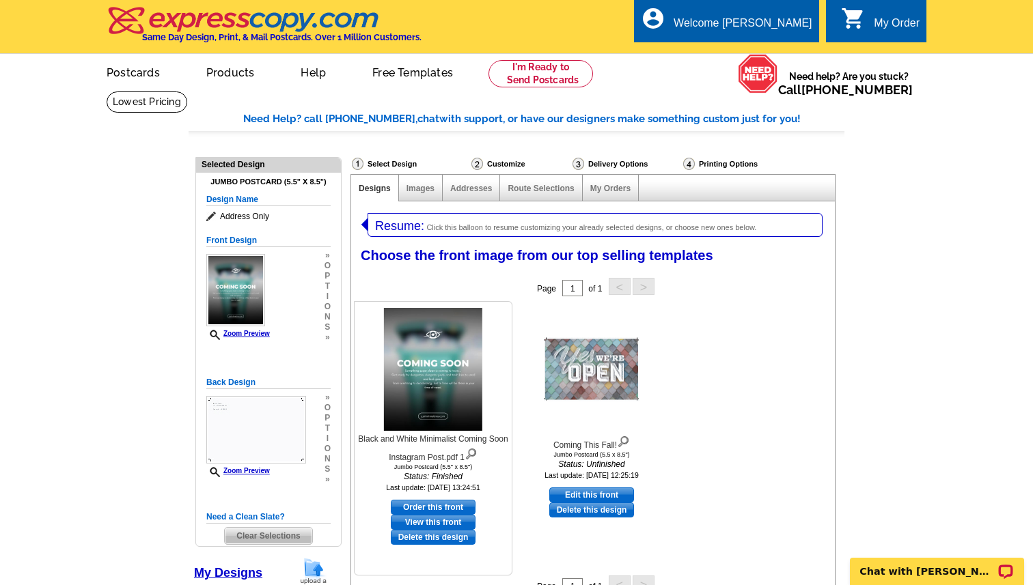
click at [421, 357] on img at bounding box center [433, 369] width 98 height 123
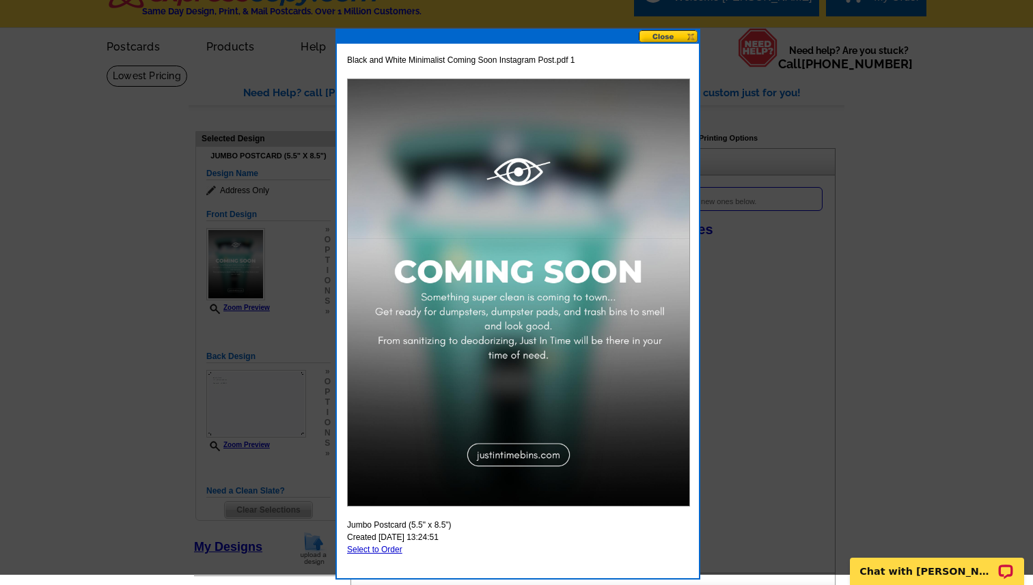
scroll to position [7, 0]
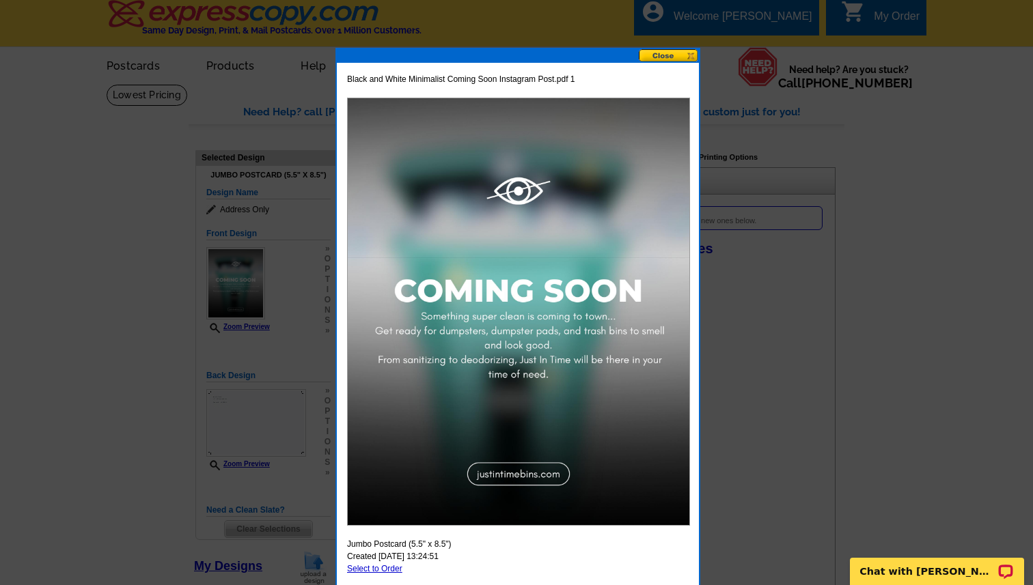
click at [669, 53] on button at bounding box center [669, 55] width 60 height 13
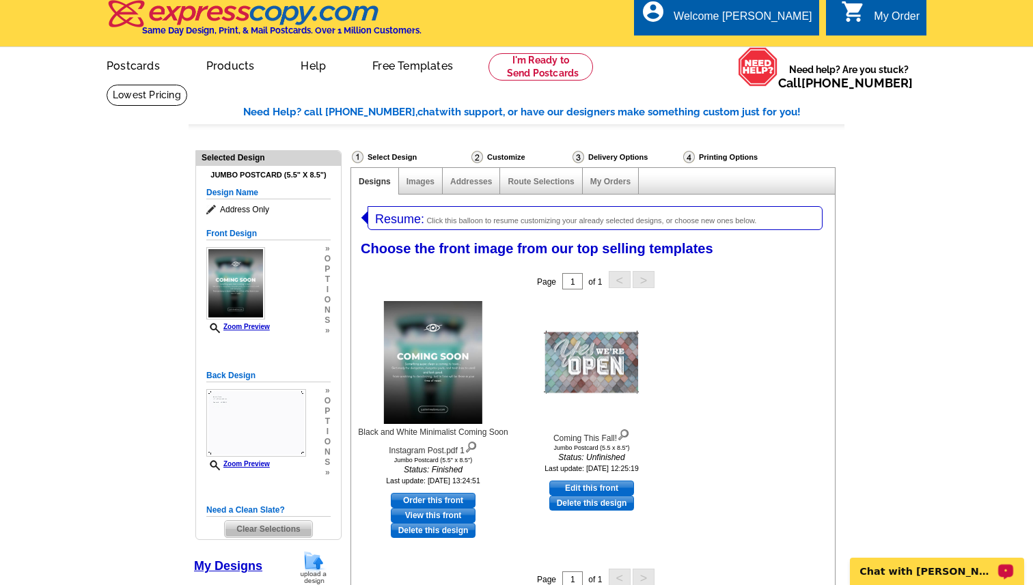
click at [897, 571] on p "Chat with [PERSON_NAME]" at bounding box center [927, 571] width 135 height 11
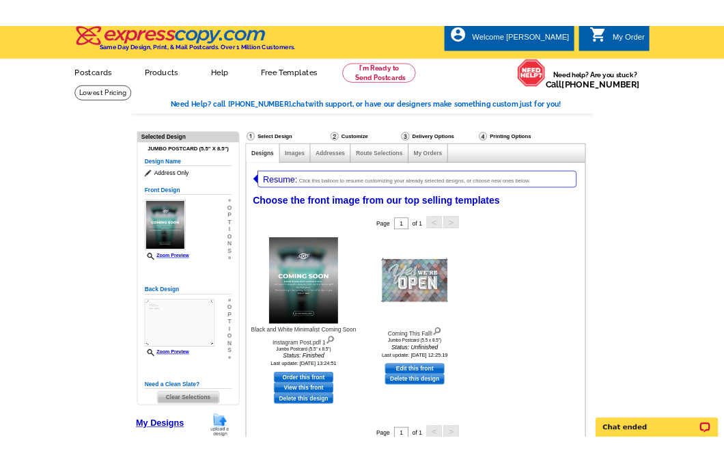
scroll to position [10, 0]
